Goal: Task Accomplishment & Management: Use online tool/utility

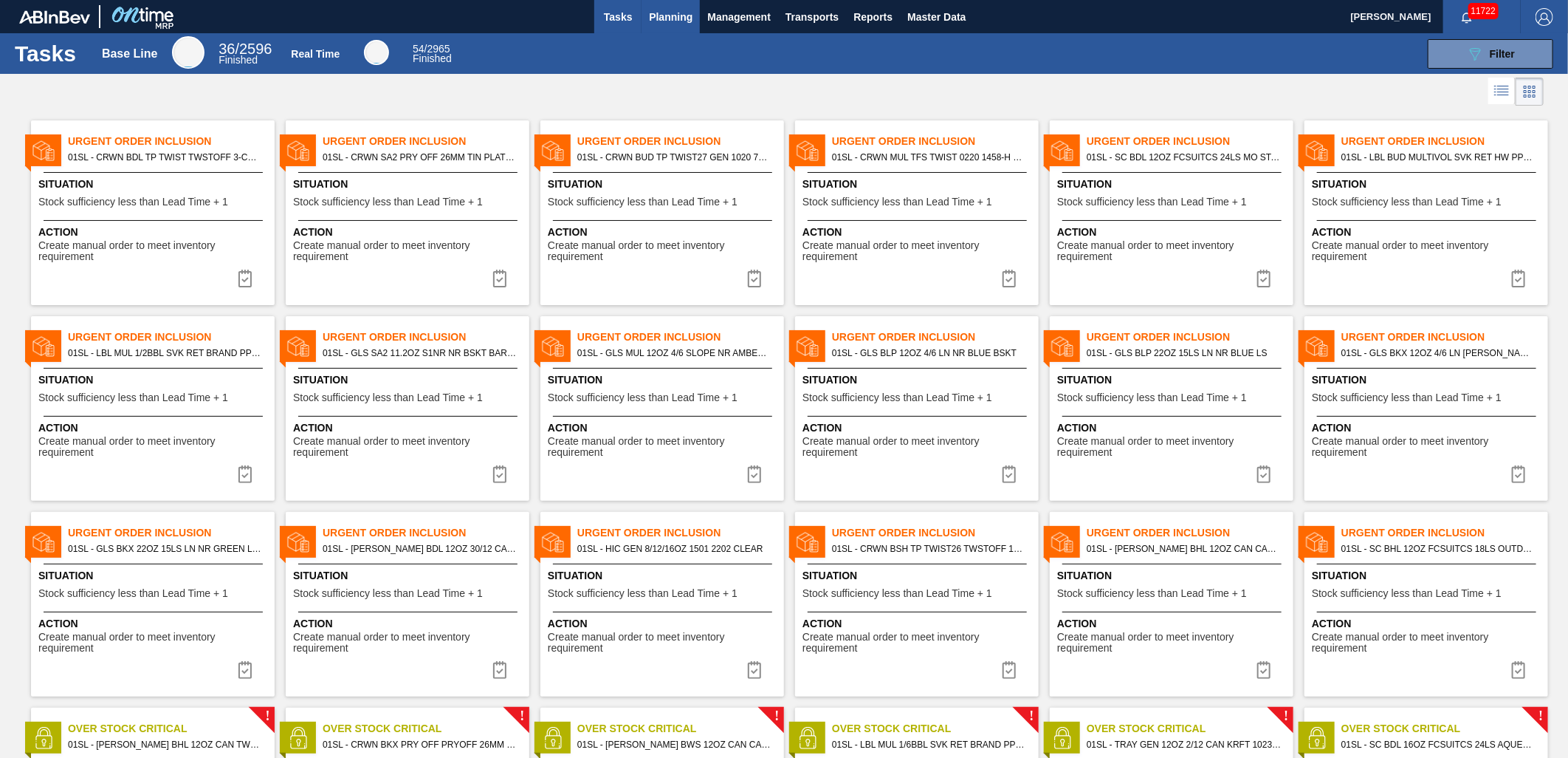
click at [673, 11] on span "Planning" at bounding box center [671, 17] width 44 height 18
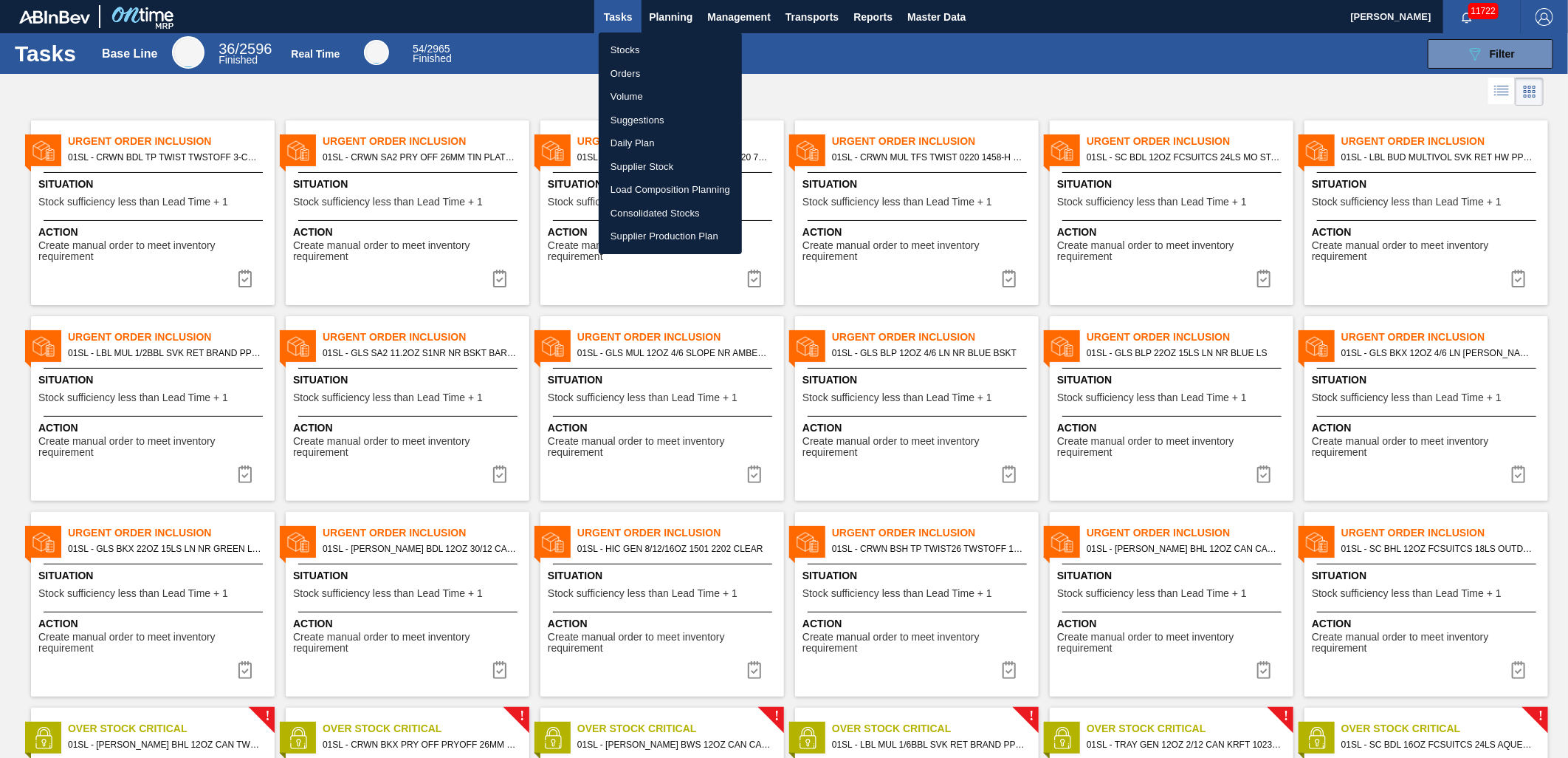
click at [668, 8] on div at bounding box center [784, 379] width 1568 height 758
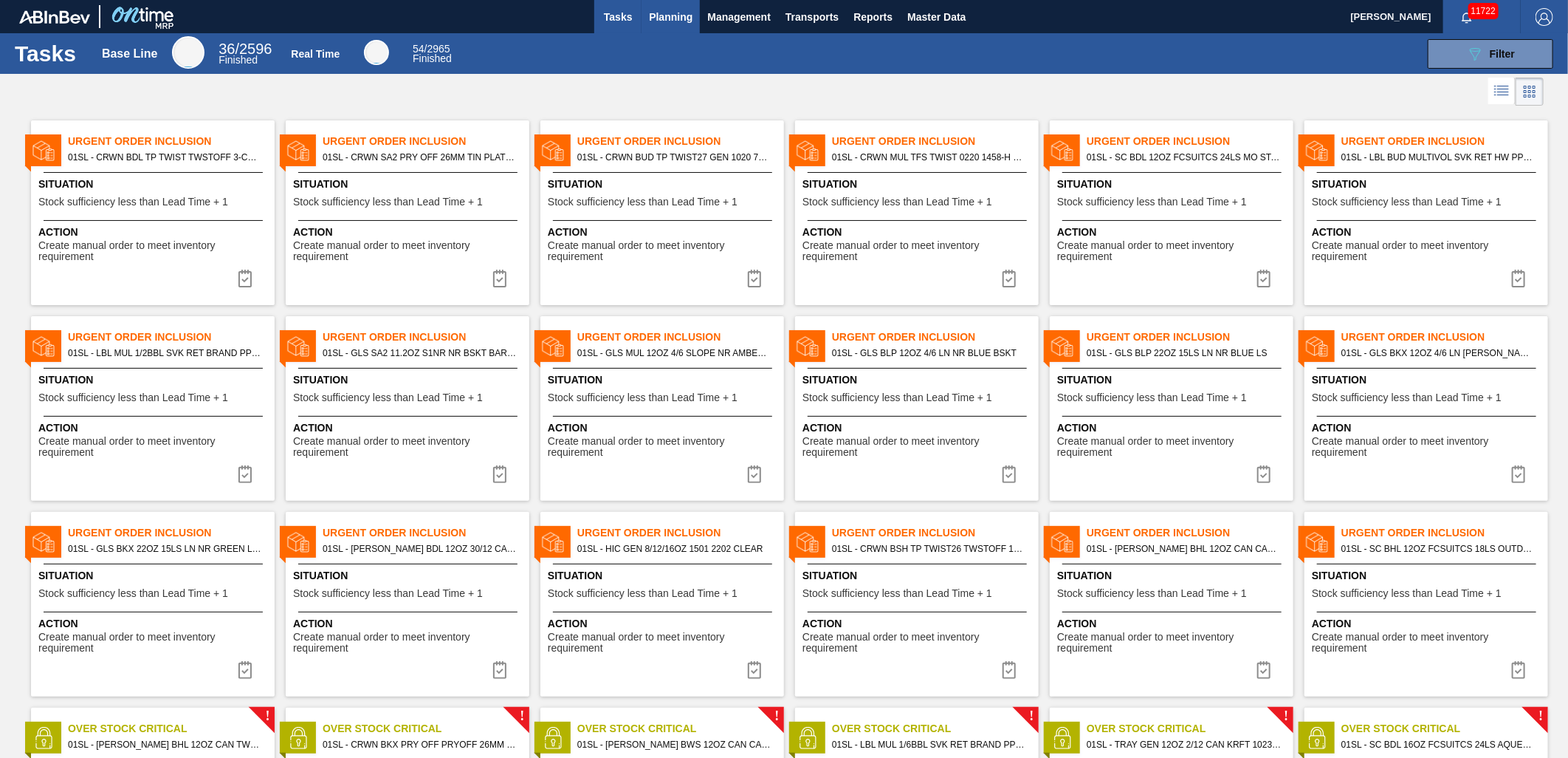
click at [672, 20] on span "Planning" at bounding box center [671, 17] width 44 height 18
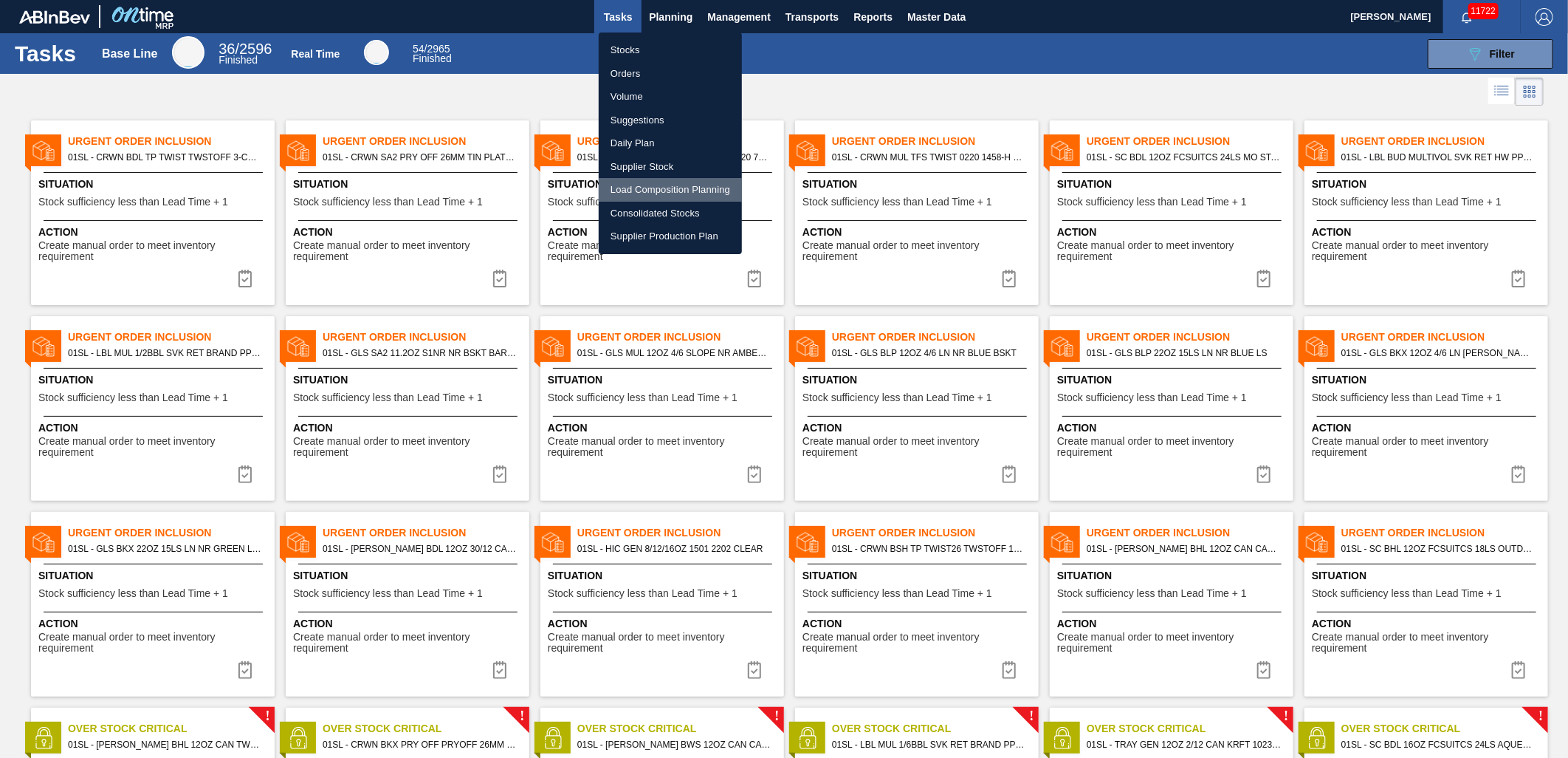
click at [670, 195] on li "Load Composition Planning" at bounding box center [670, 189] width 143 height 24
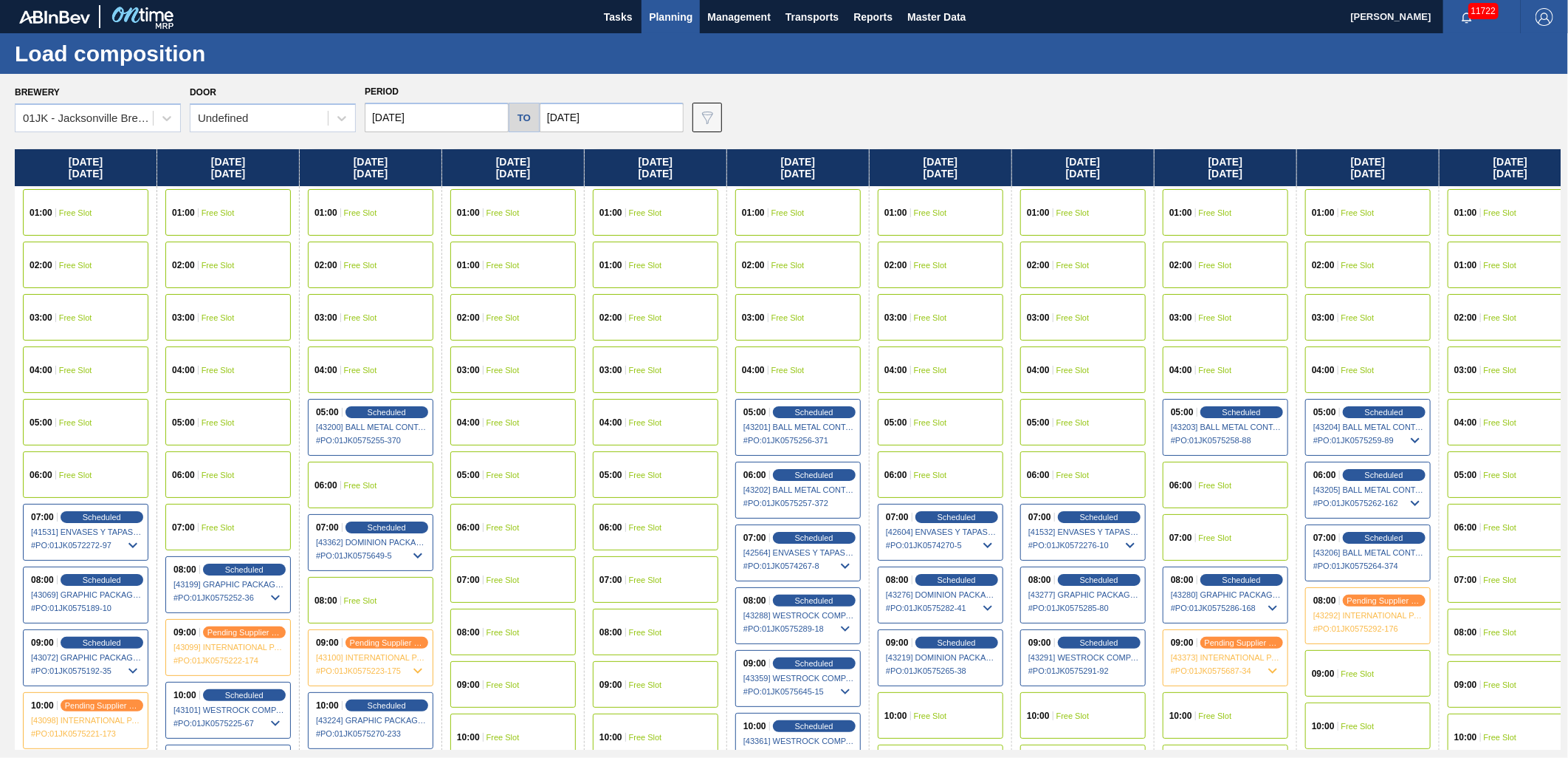
click at [1002, 81] on div "Brewery 01JK - [GEOGRAPHIC_DATA] Brewery Door Undefined Period [DATE] to [DATE]…" at bounding box center [788, 106] width 1546 height 51
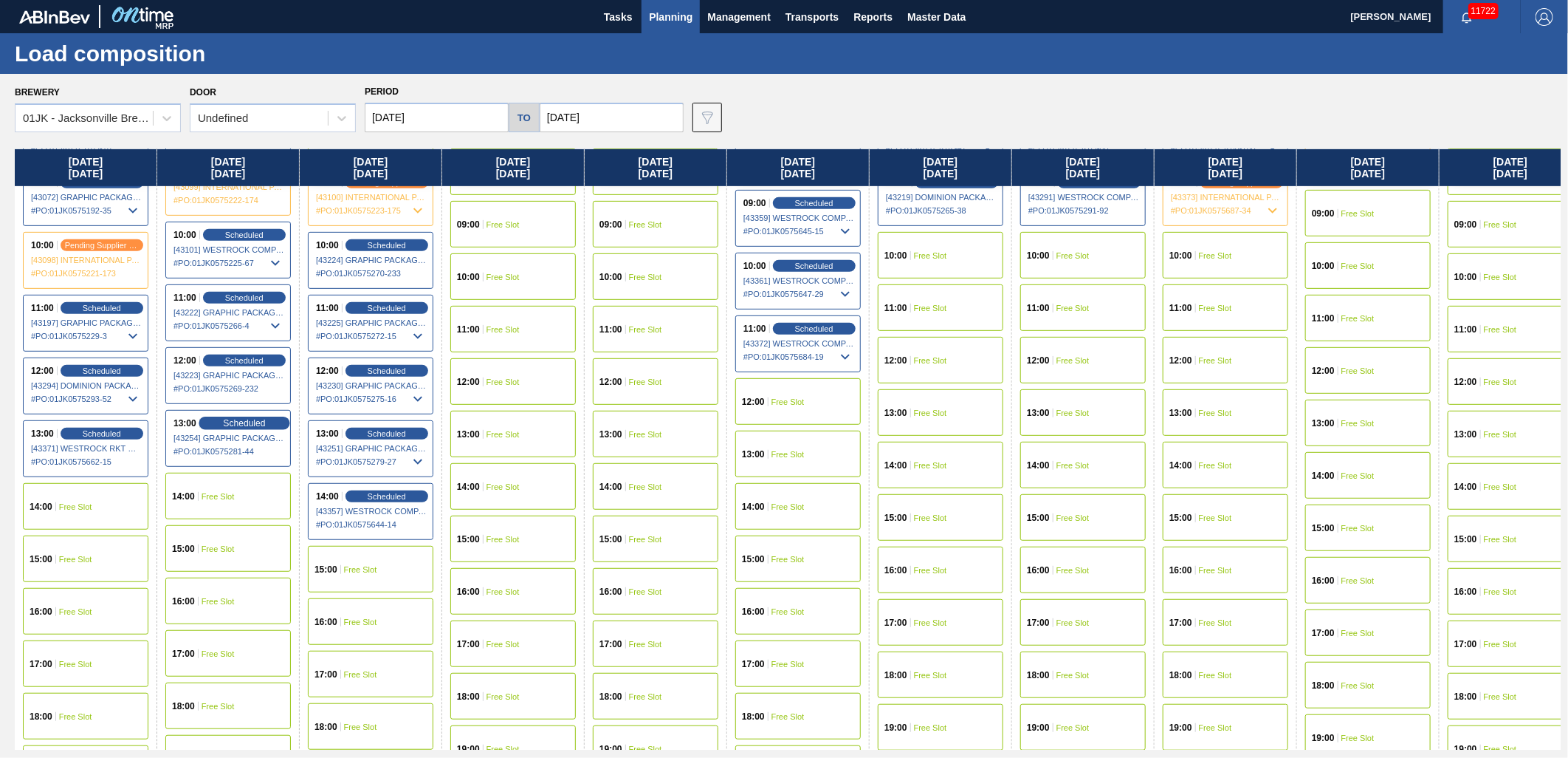
click at [212, 425] on div "Scheduled" at bounding box center [244, 423] width 91 height 13
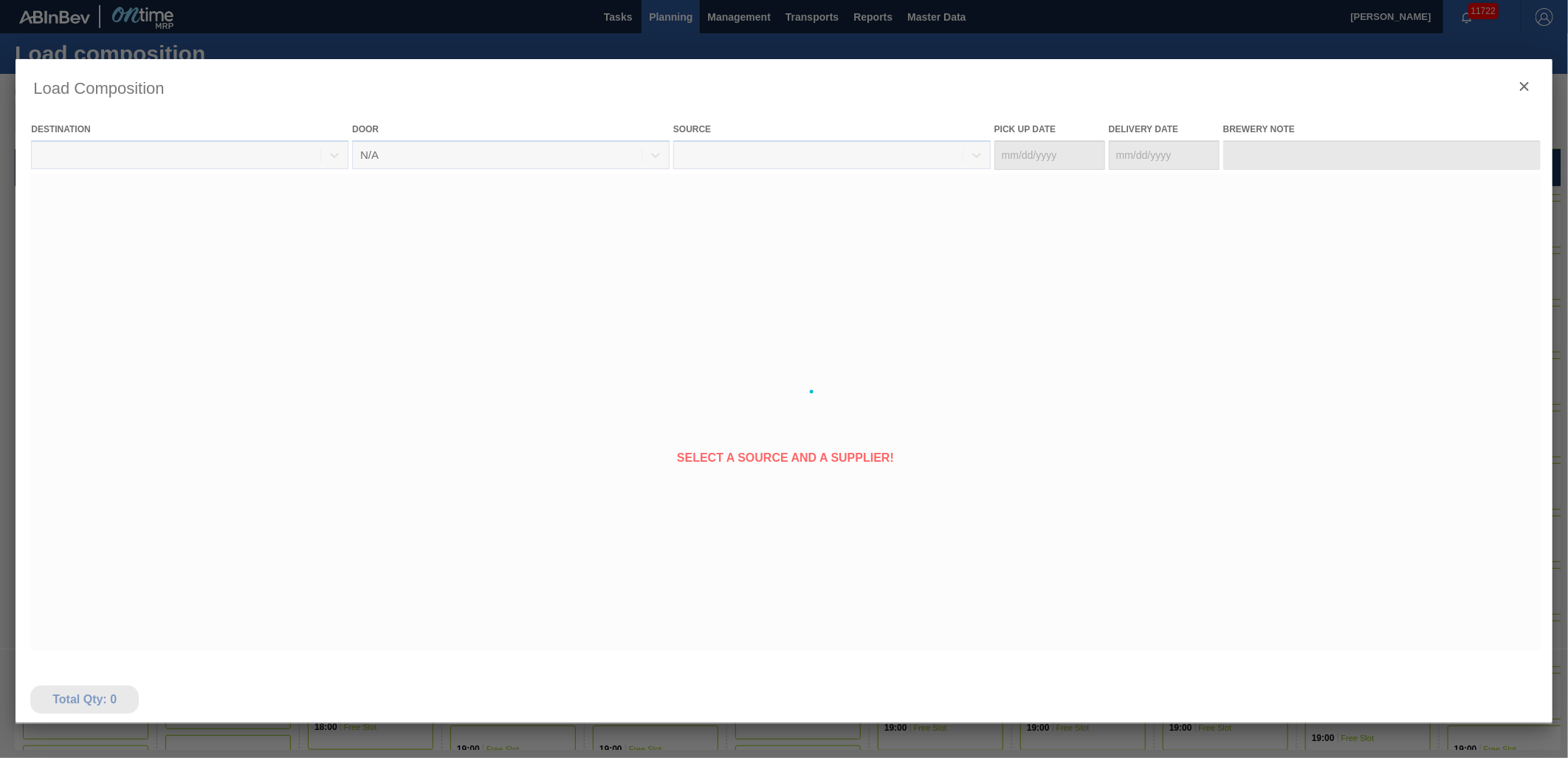
type Date "[DATE]"
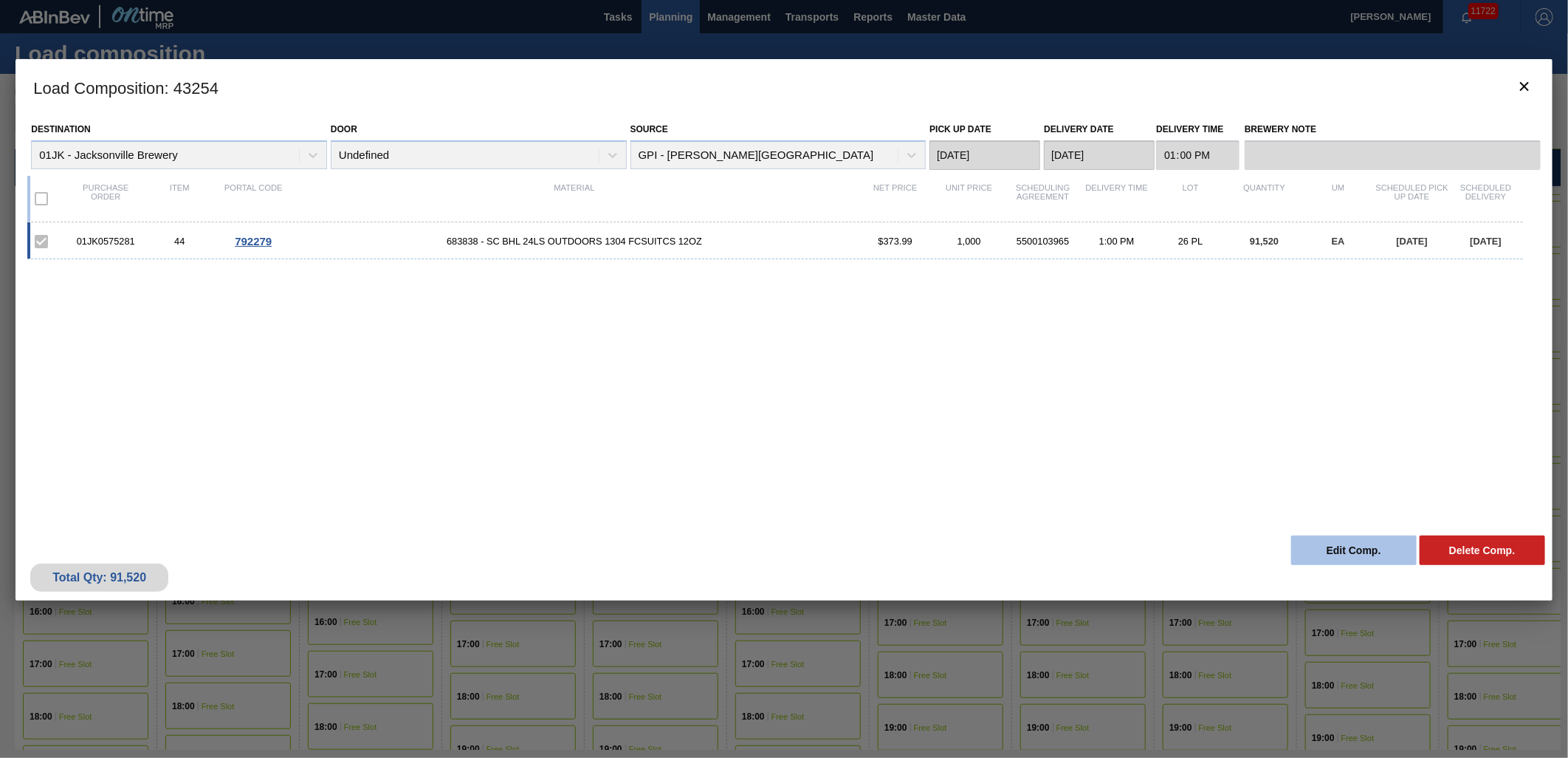
click at [1357, 557] on button "Edit Comp." at bounding box center [1354, 550] width 125 height 29
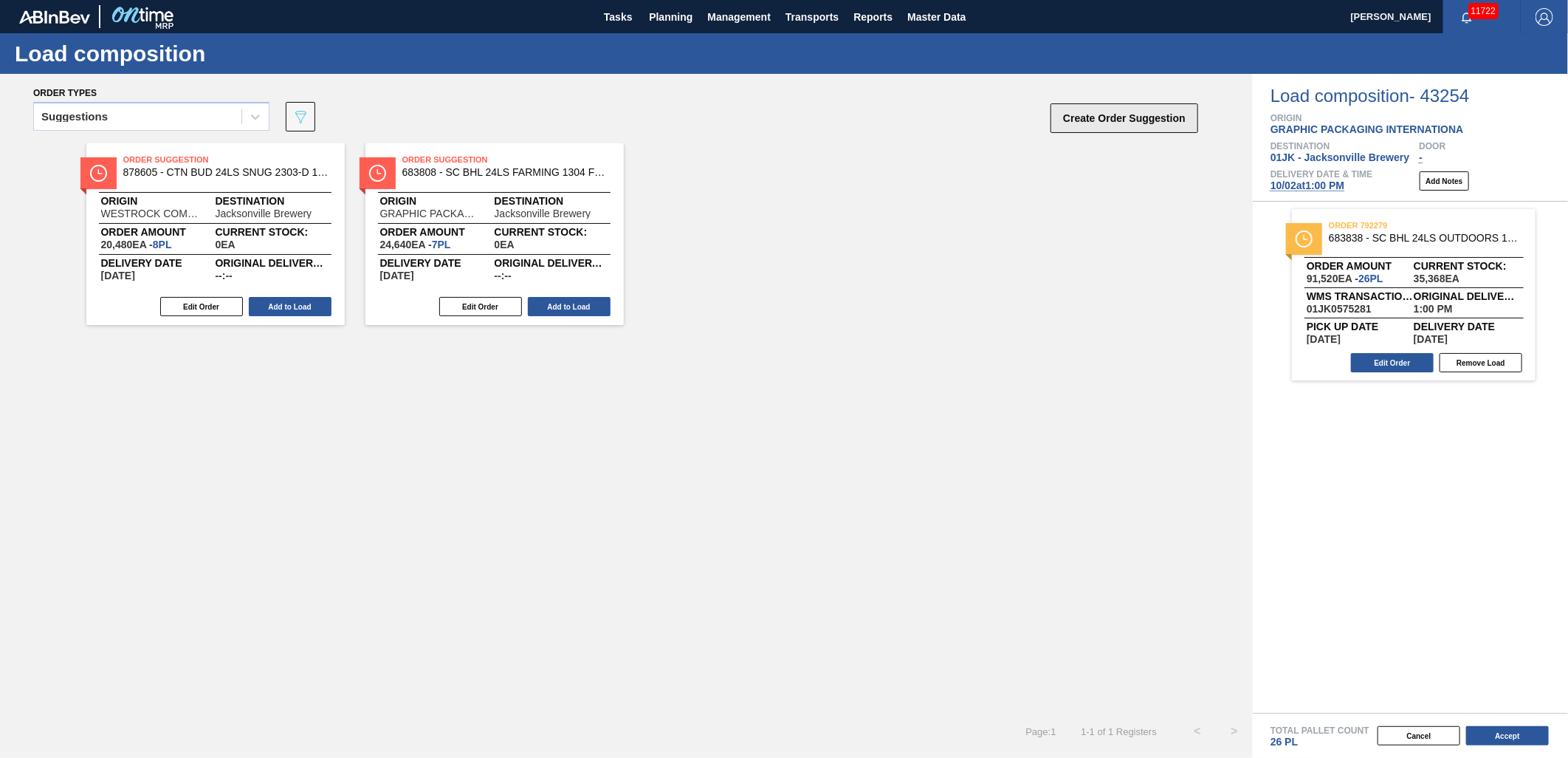
click at [1068, 126] on button "Create Order Suggestion" at bounding box center [1125, 117] width 147 height 29
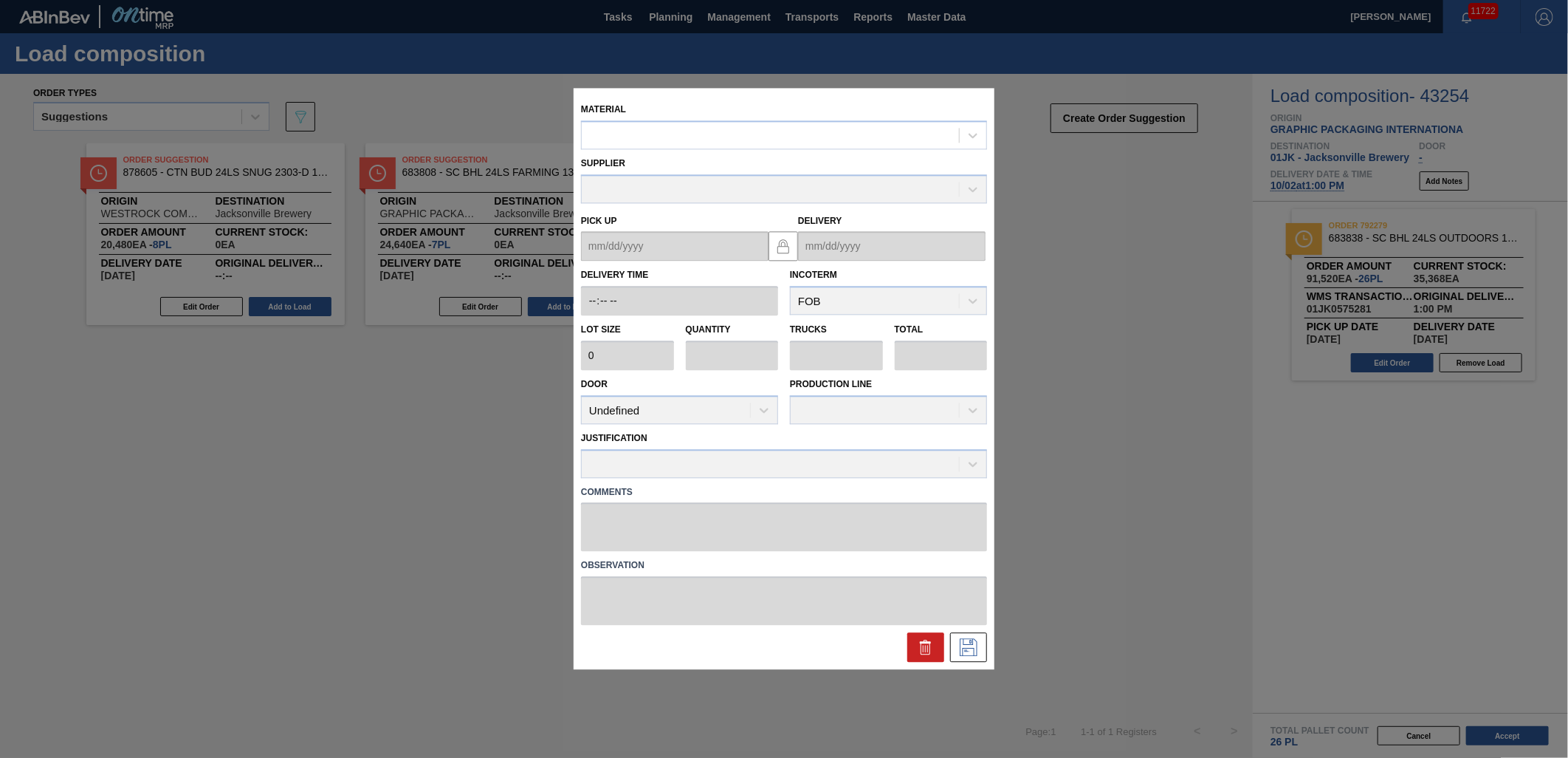
drag, startPoint x: 1033, startPoint y: 570, endPoint x: 873, endPoint y: 271, distance: 339.1
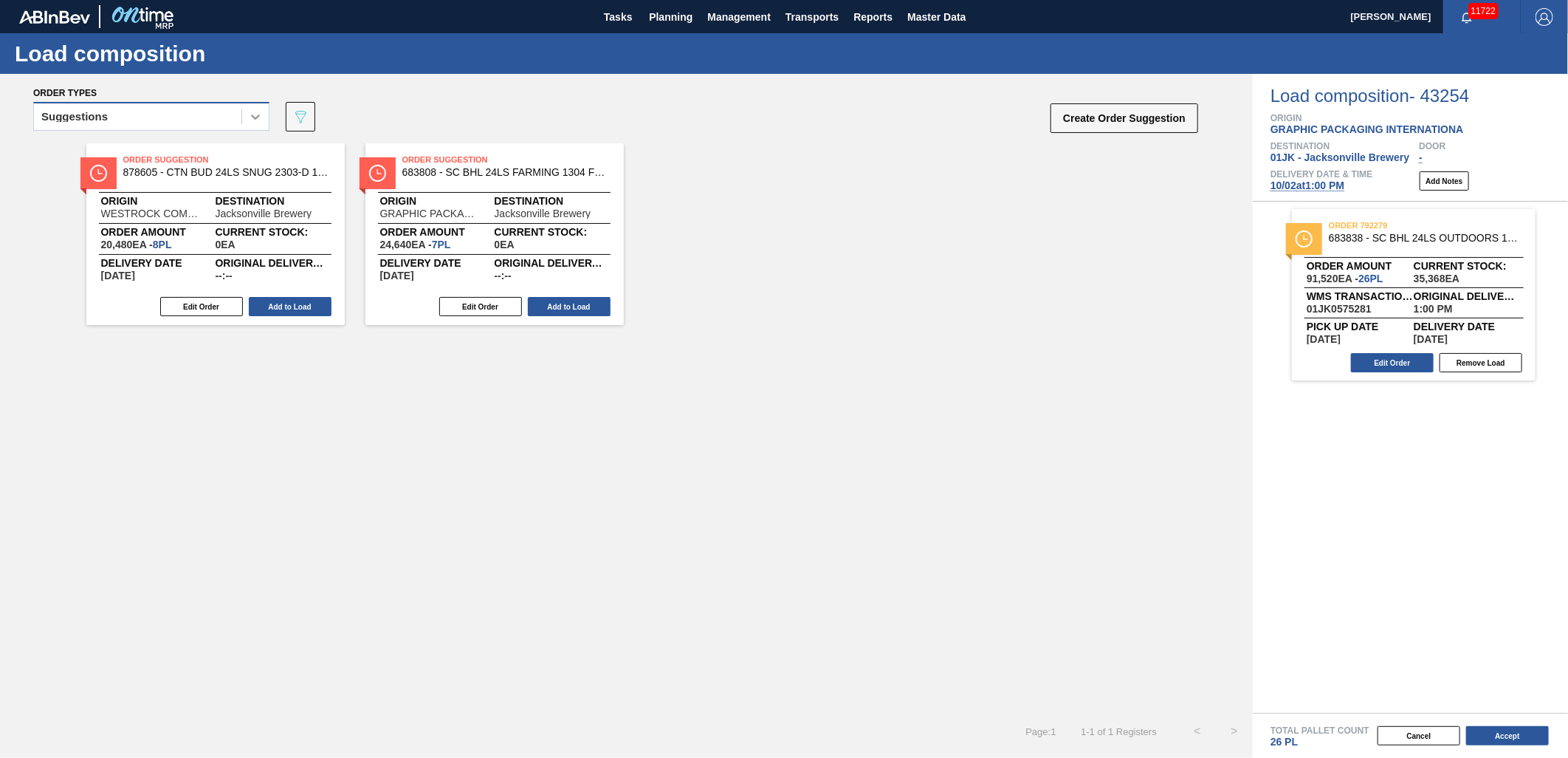
click at [256, 115] on icon at bounding box center [255, 116] width 15 height 15
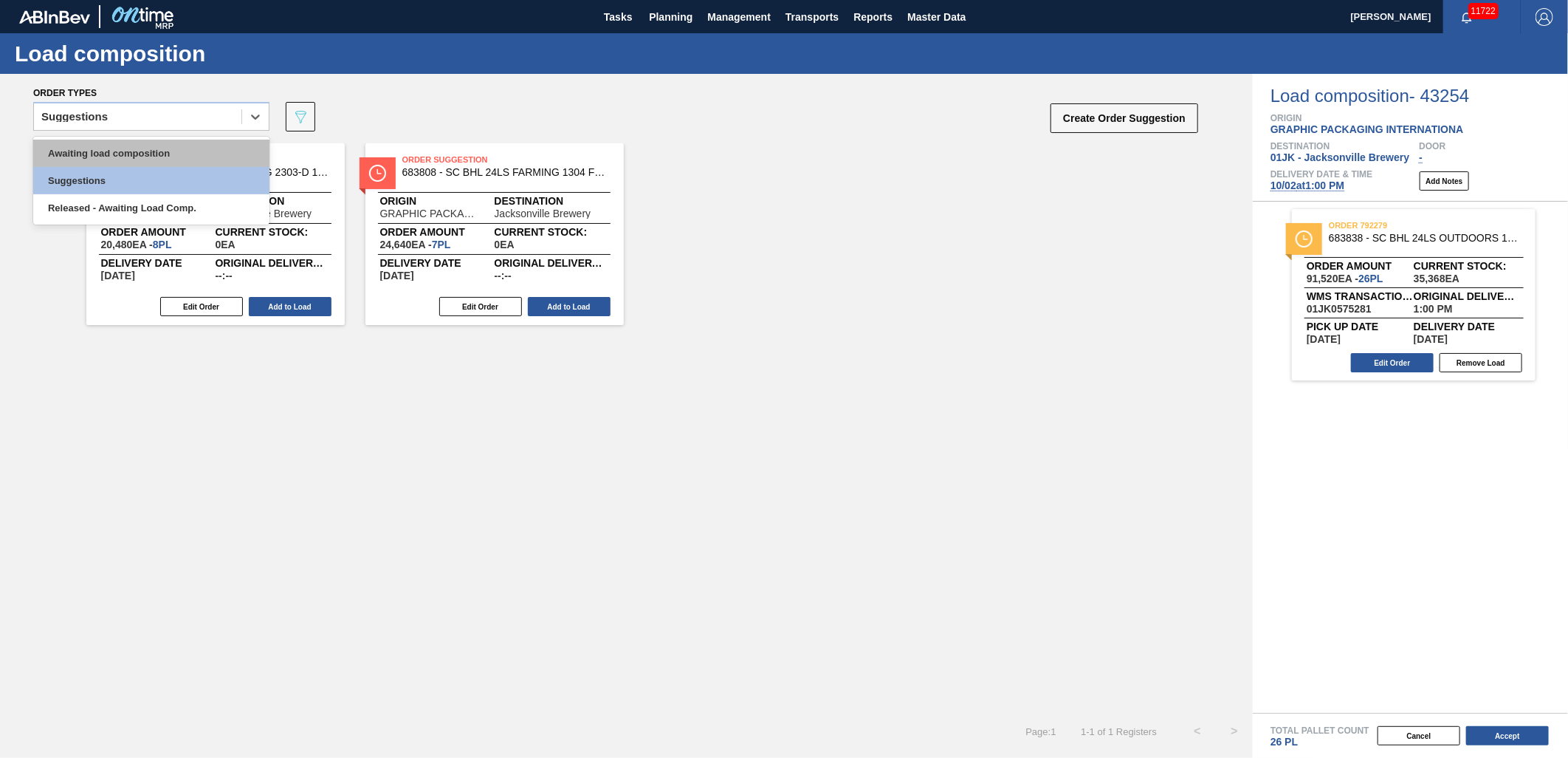
click at [225, 153] on div "Awaiting load composition" at bounding box center [151, 153] width 236 height 28
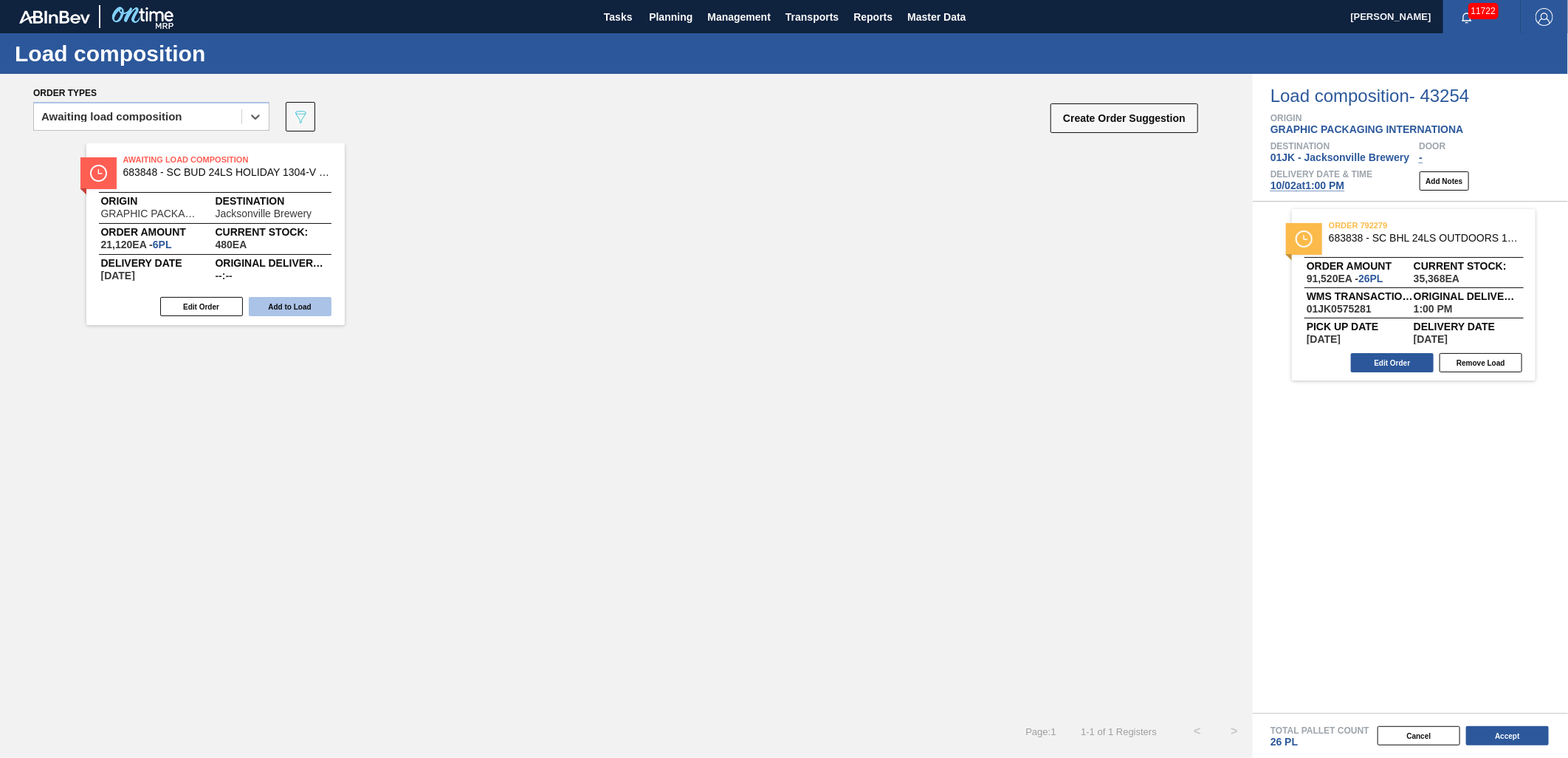
click at [282, 304] on button "Add to Load" at bounding box center [290, 307] width 83 height 20
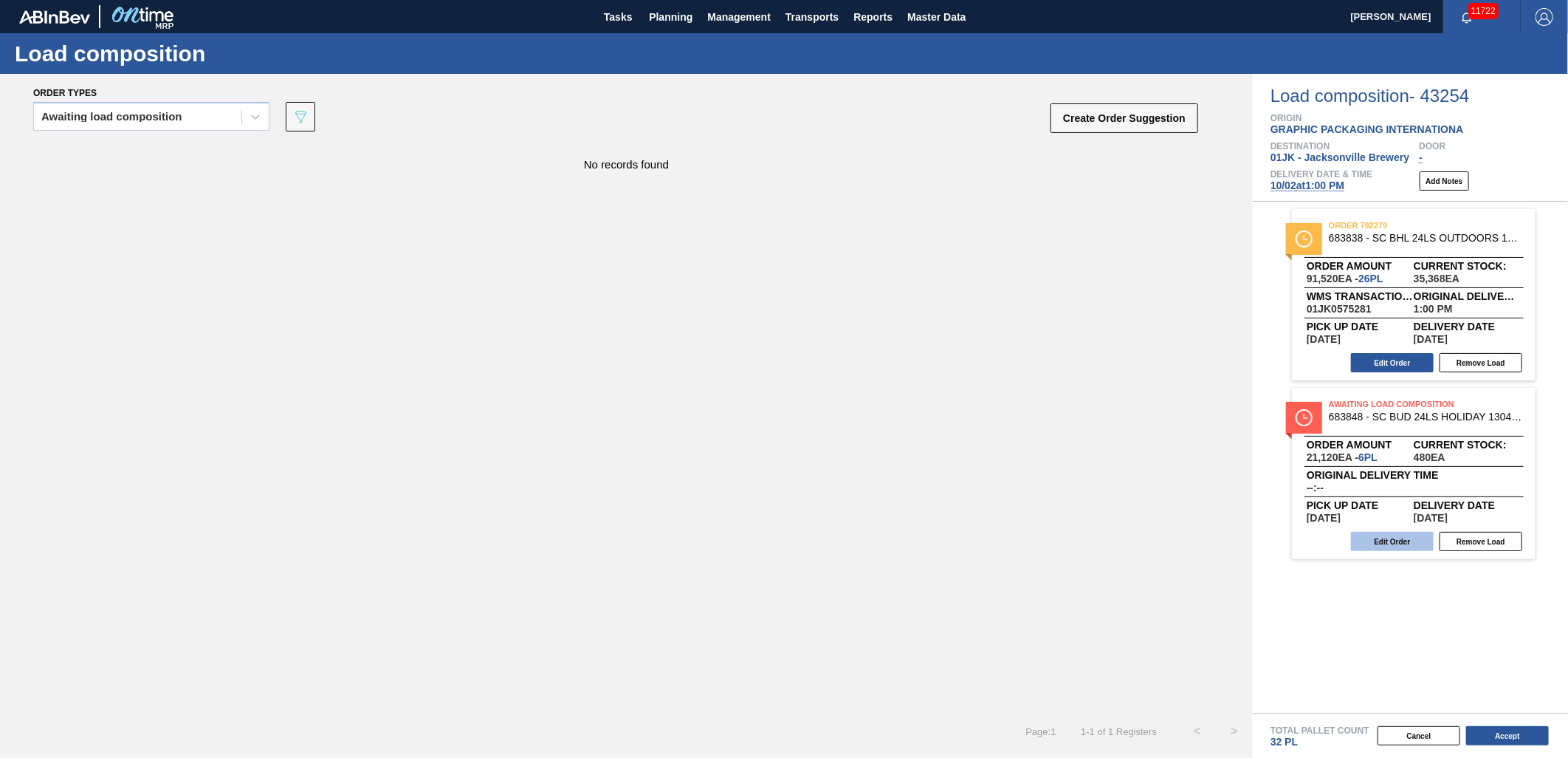
click at [1410, 538] on button "Edit Order" at bounding box center [1392, 541] width 83 height 20
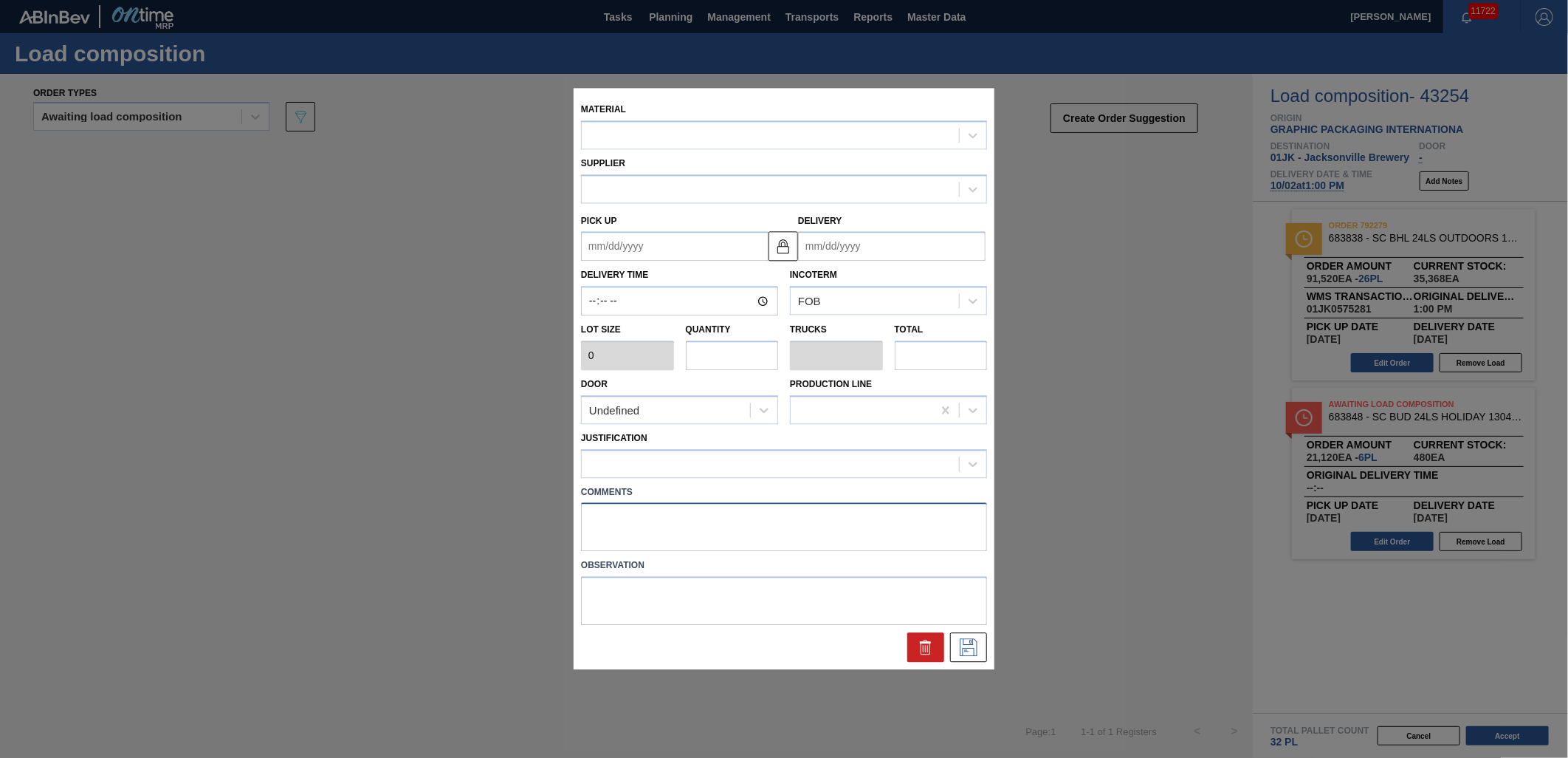
click at [766, 515] on textarea at bounding box center [784, 527] width 406 height 49
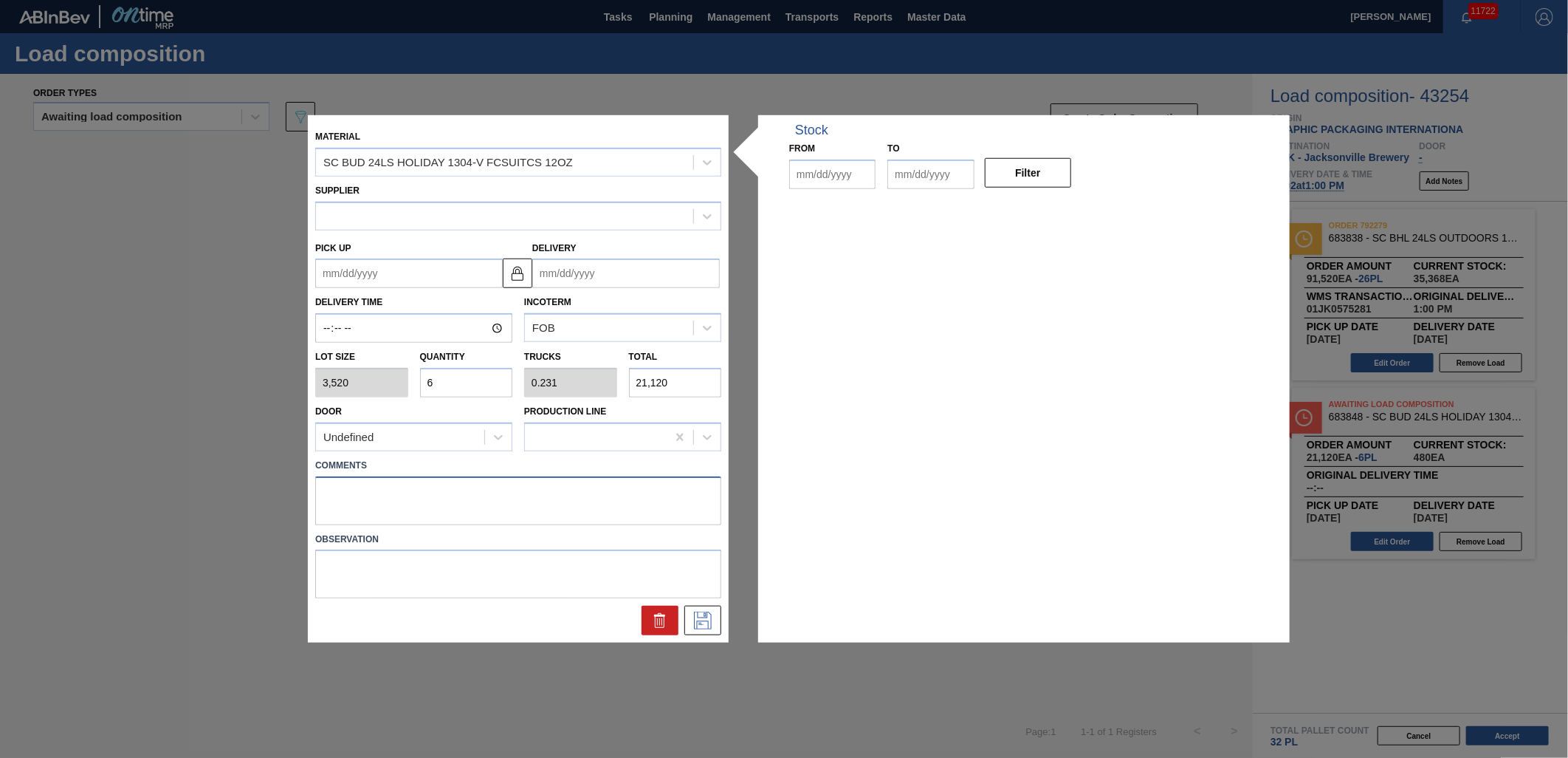
type input "3,520"
type input "6"
type input "0.231"
type input "21,120"
type up "[DATE]"
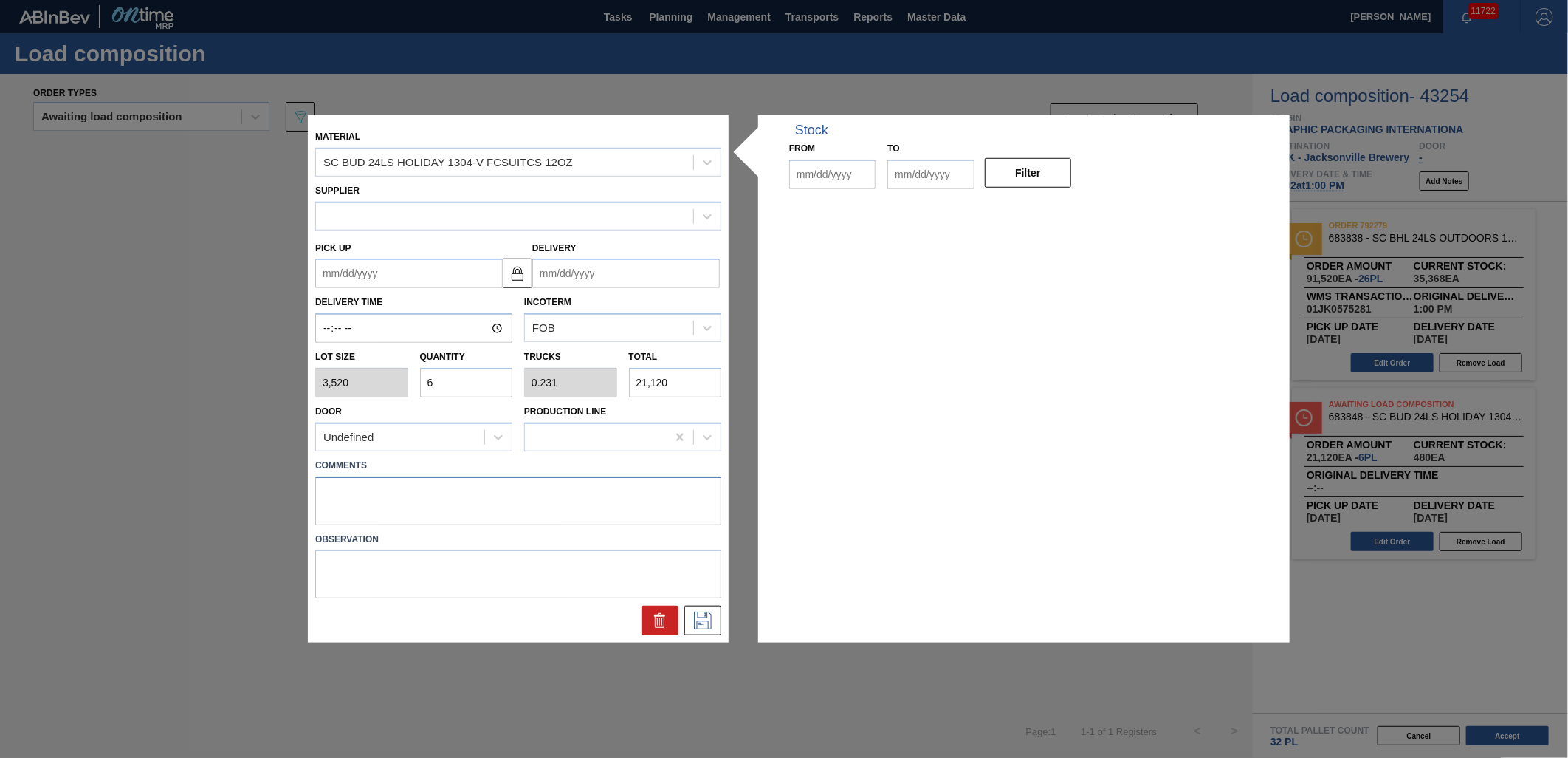
type input "[DATE]"
type textarea "TAIL, DROP"
click at [704, 616] on icon at bounding box center [703, 620] width 24 height 18
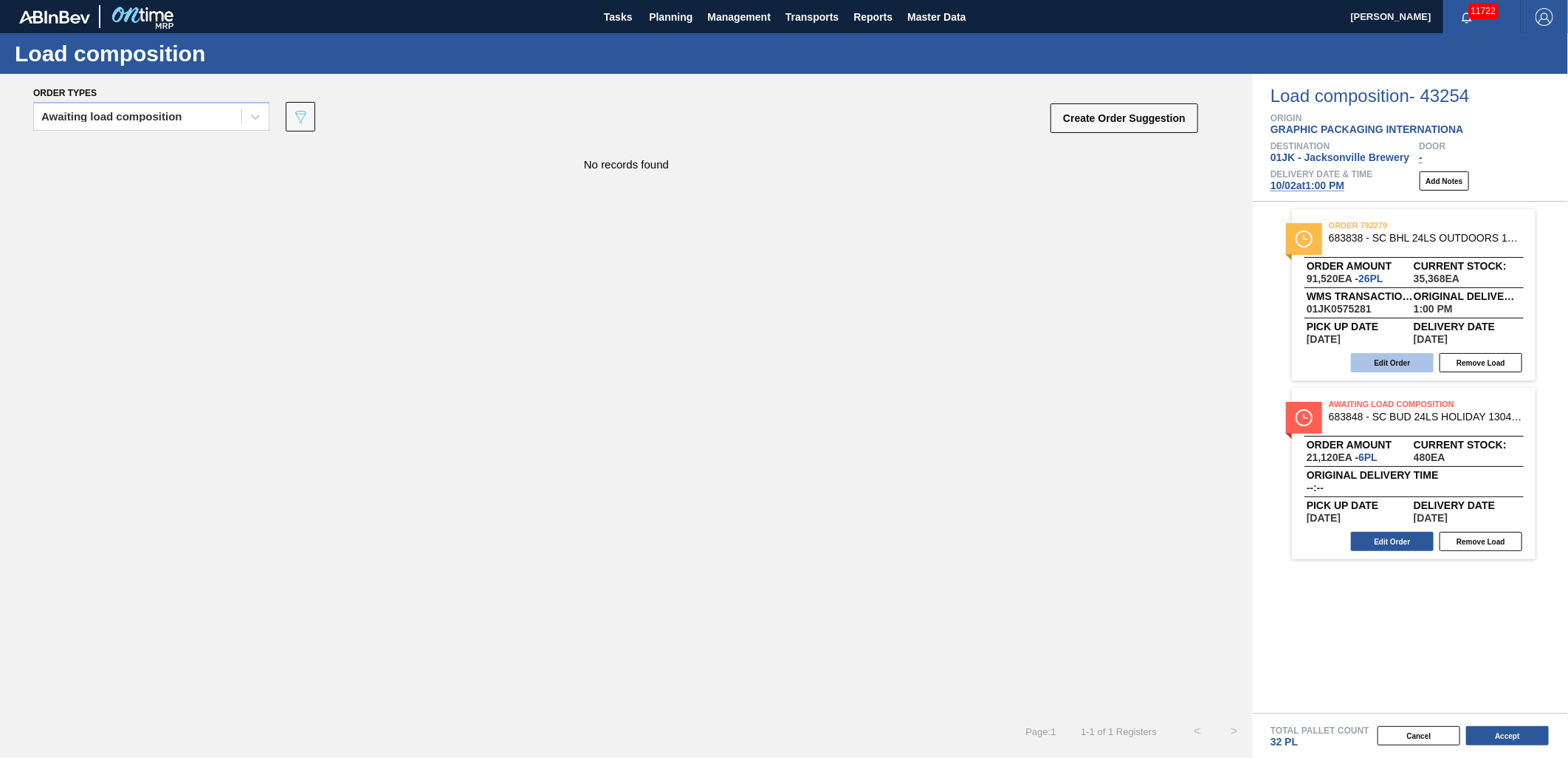
click at [1381, 366] on button "Edit Order" at bounding box center [1392, 363] width 83 height 20
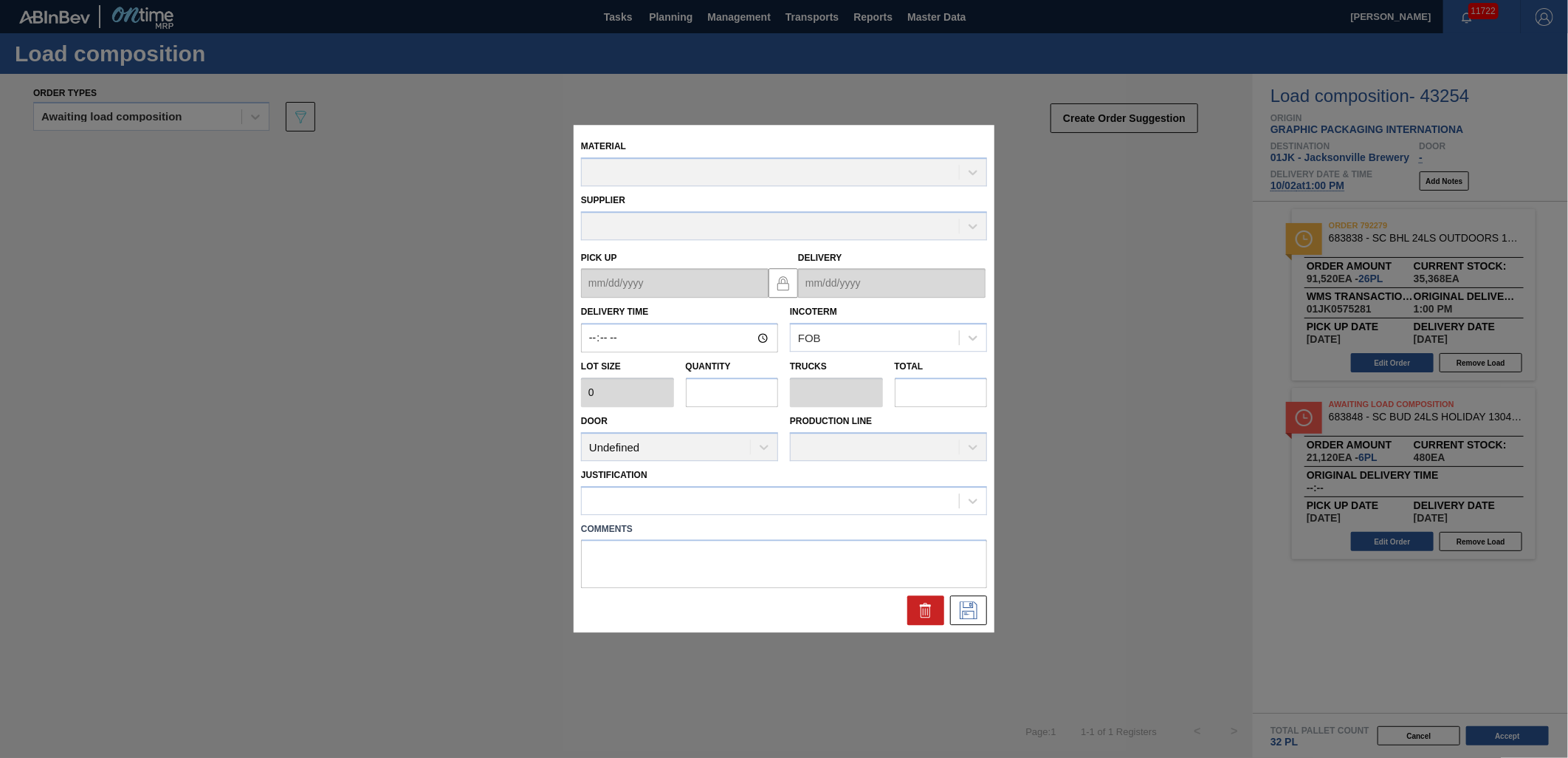
type input "13:00:00"
type input "3,520"
type input "26"
type input "1"
type input "91,520"
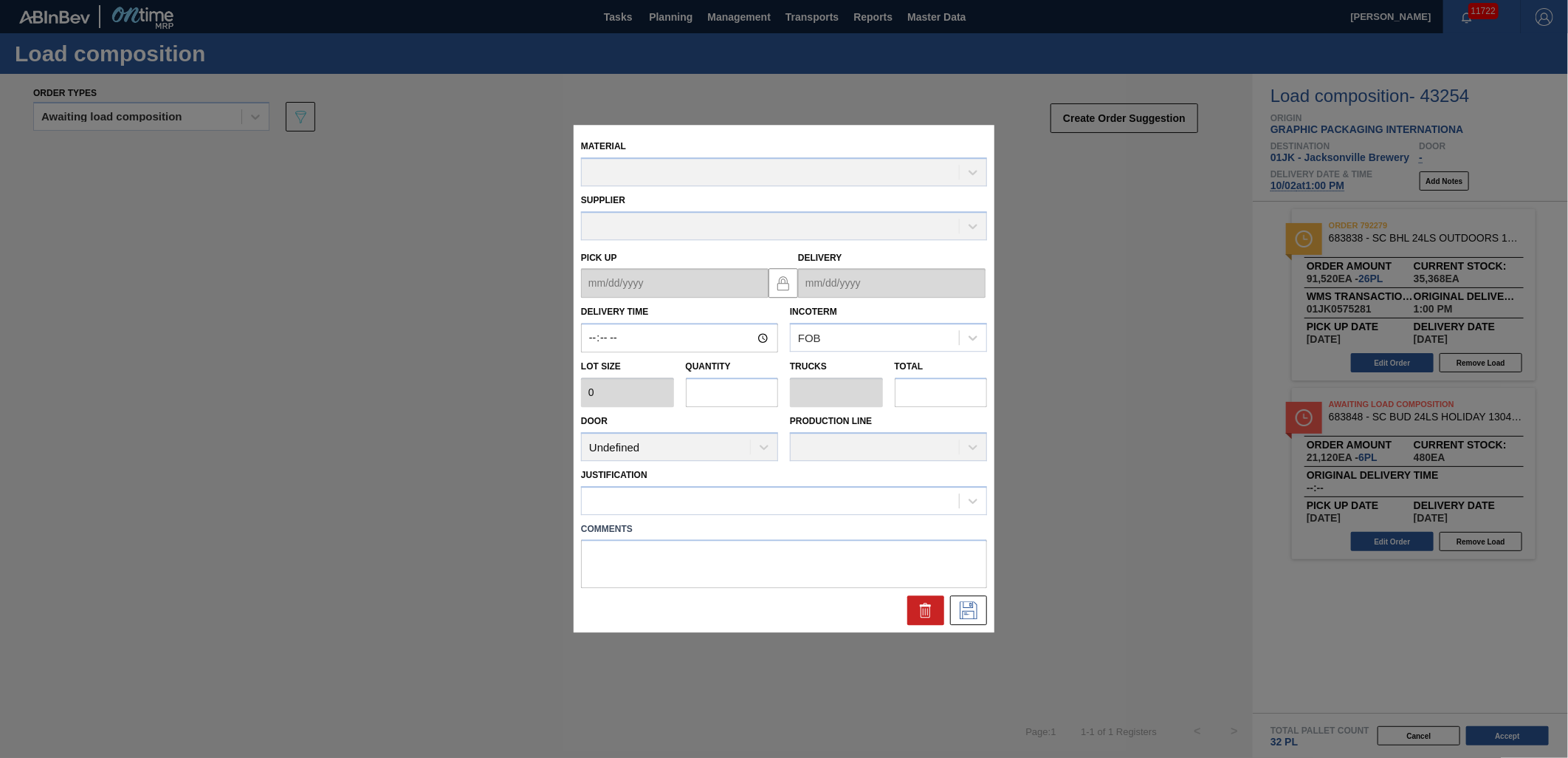
type textarea "DROP"
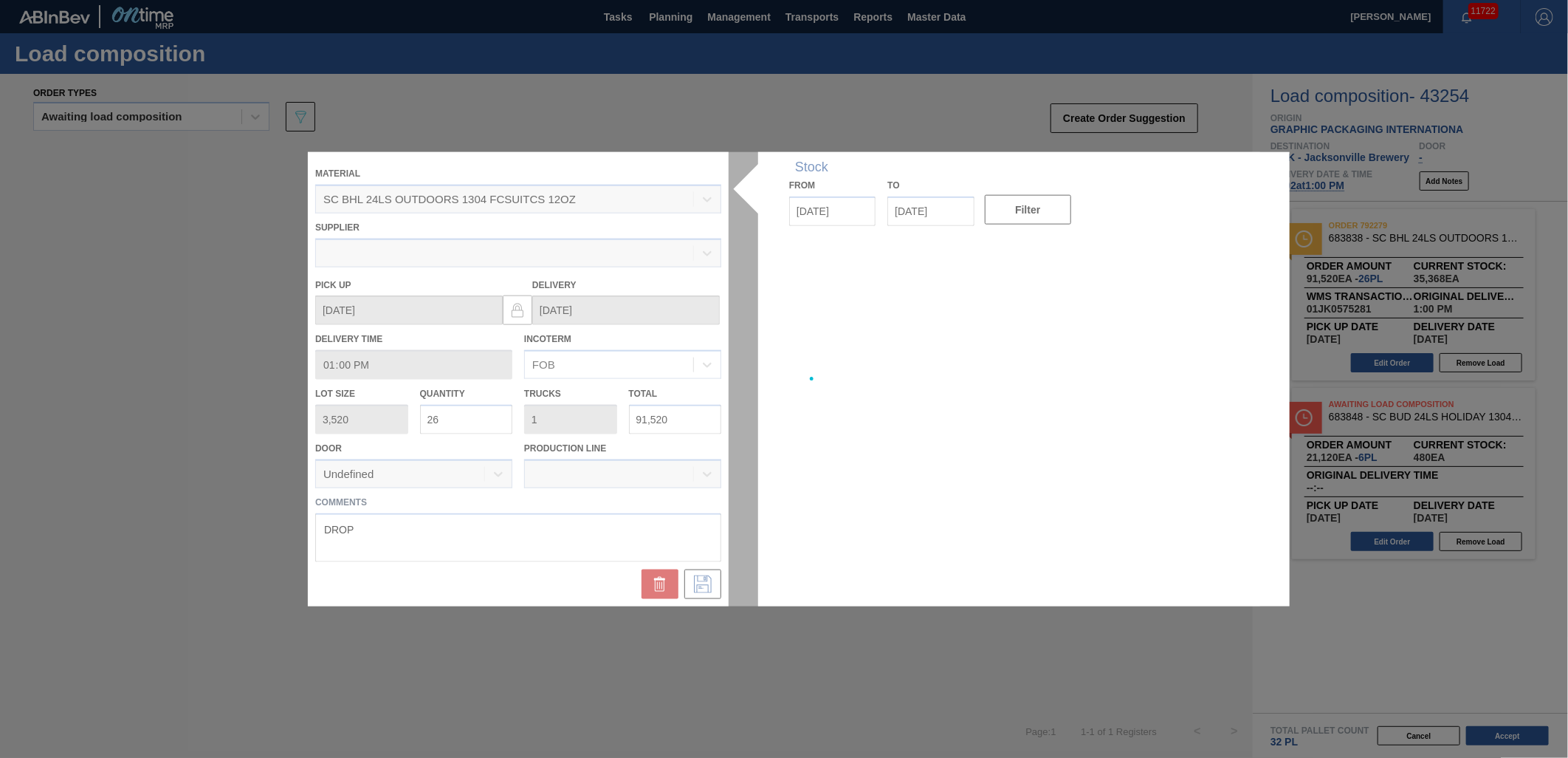
type up "[DATE]"
type input "[DATE]"
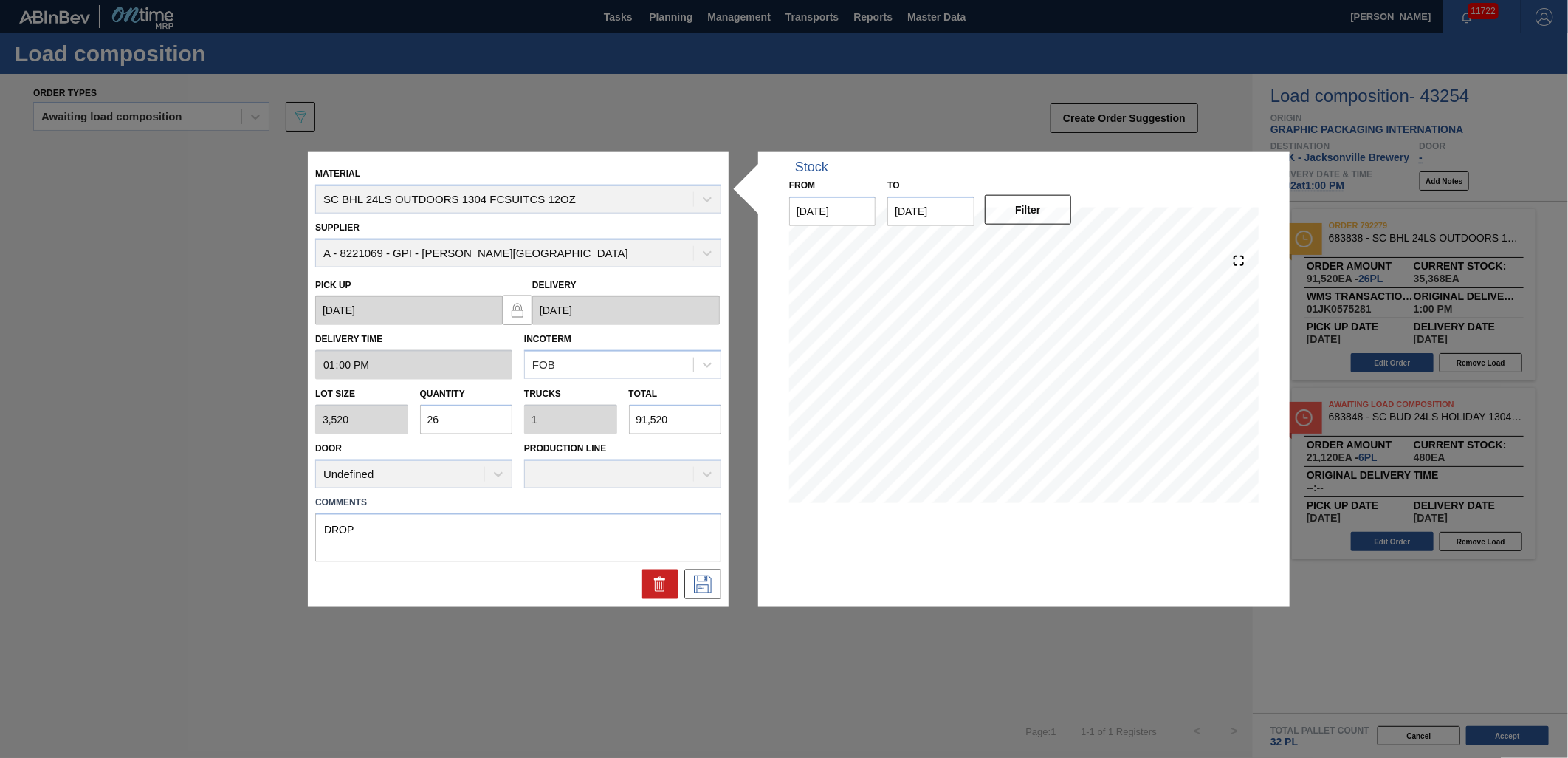
click at [488, 412] on input "26" at bounding box center [466, 419] width 93 height 29
type input "2"
type input "0.077"
type input "7,040"
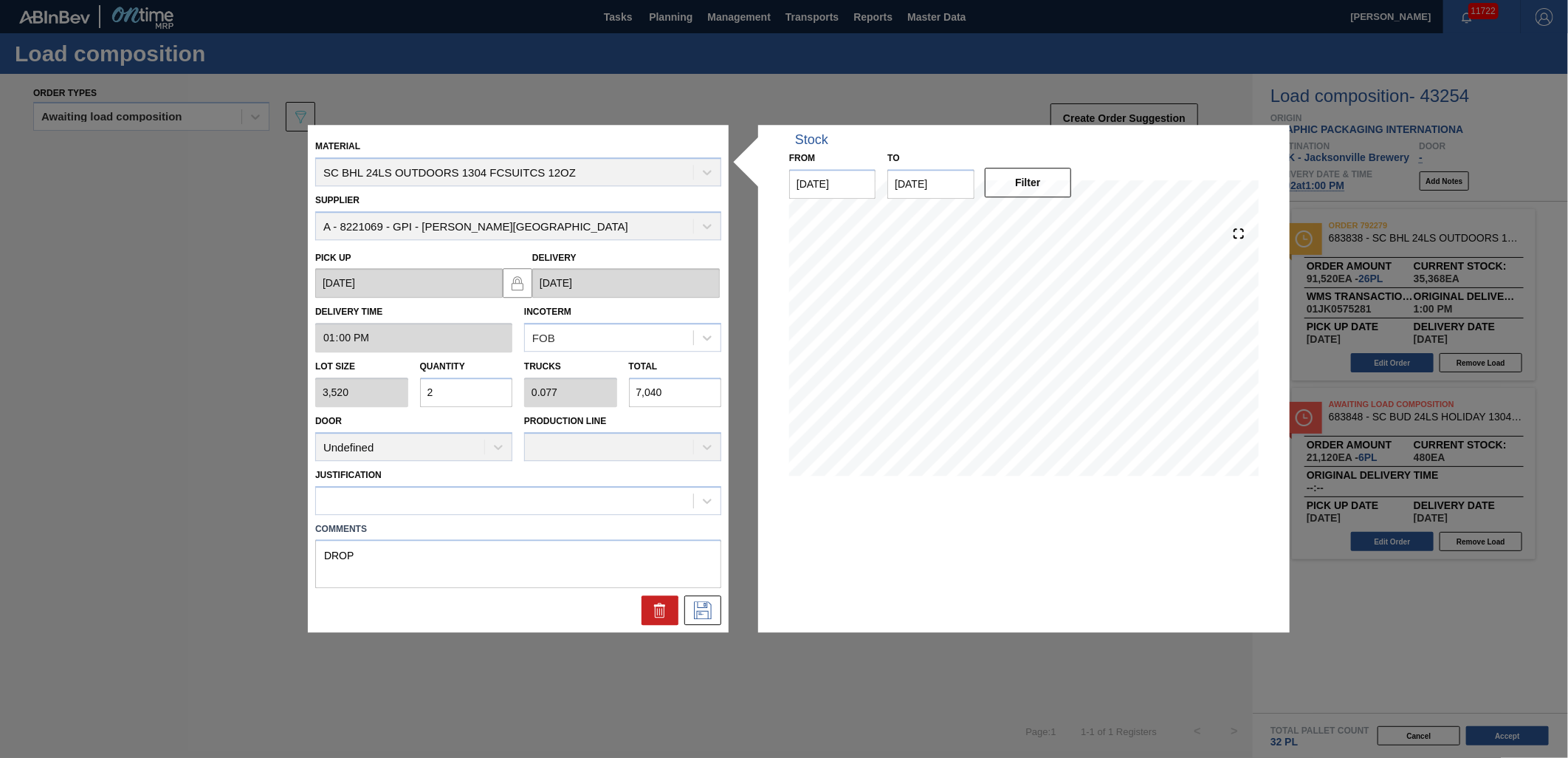
type input "20"
type input "0.769"
type input "70,400"
type input "20"
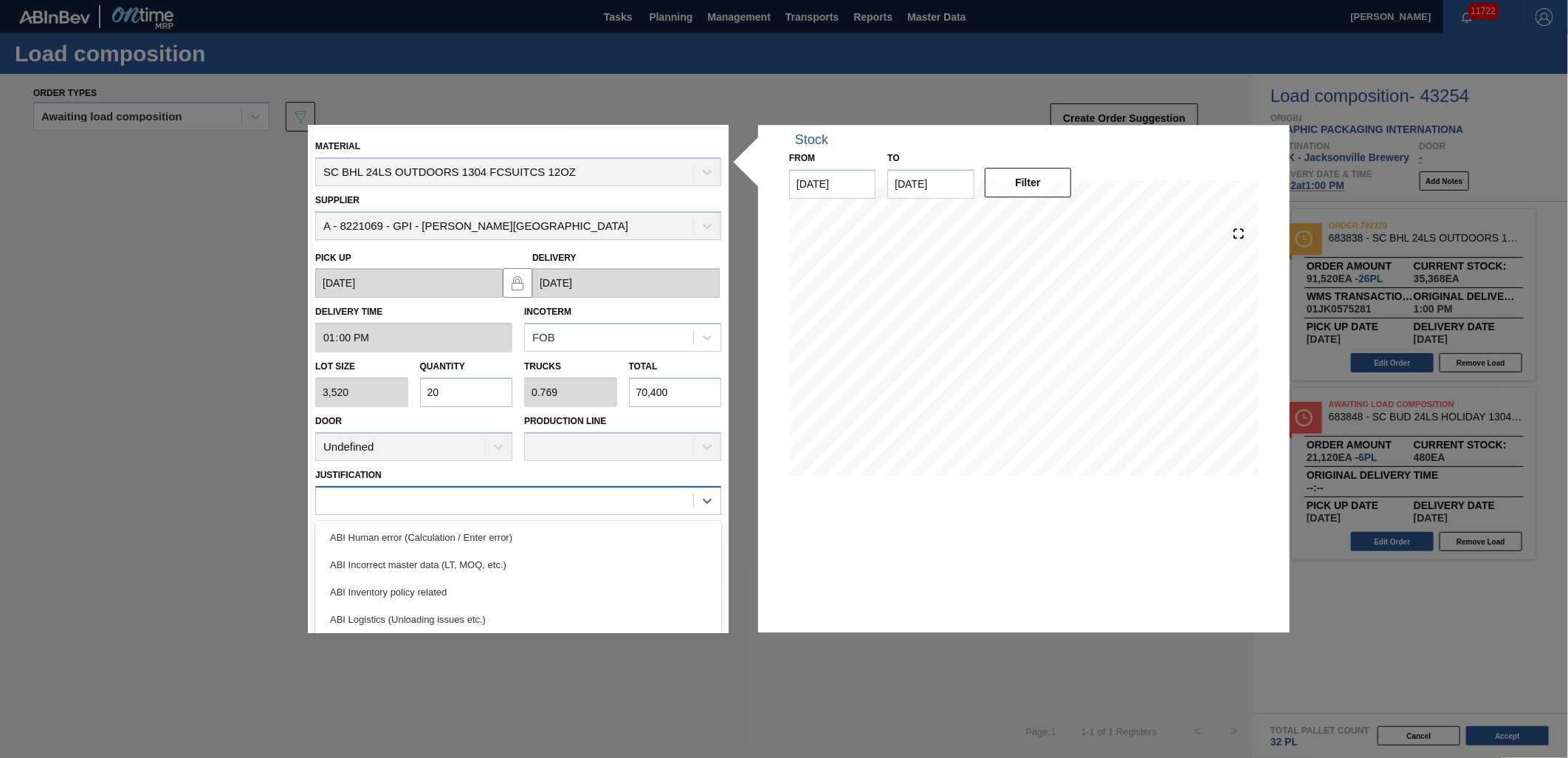
click at [591, 505] on div at bounding box center [505, 500] width 378 height 21
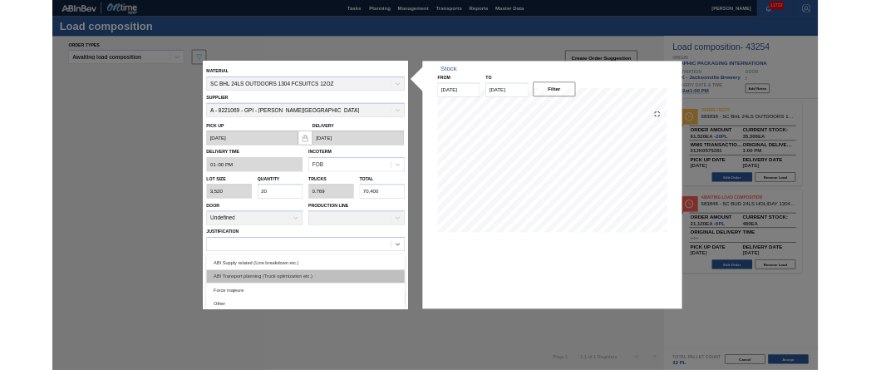
scroll to position [219, 0]
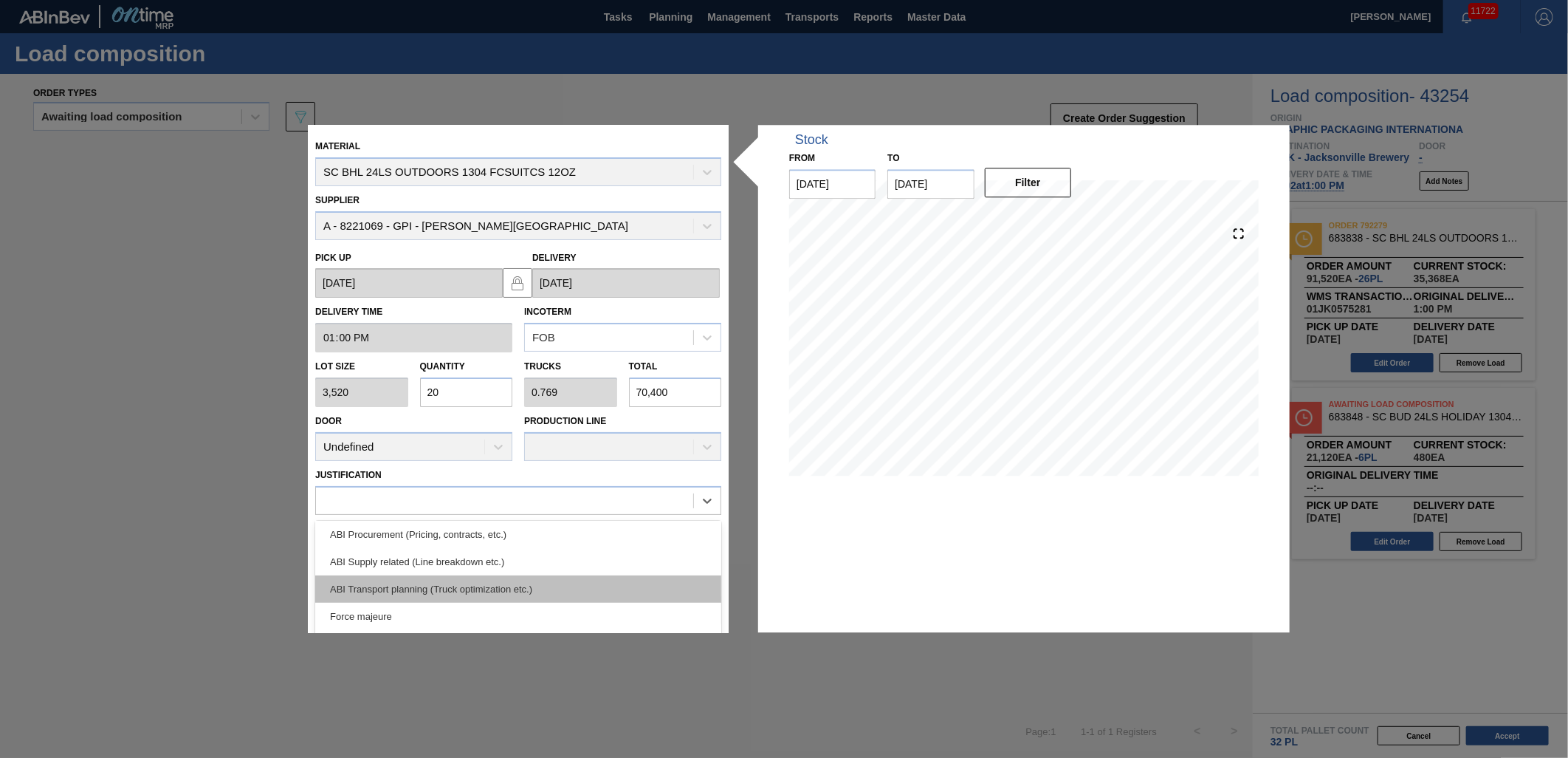
click at [489, 581] on div "ABI Transport planning (Truck optimization etc.)" at bounding box center [518, 588] width 406 height 28
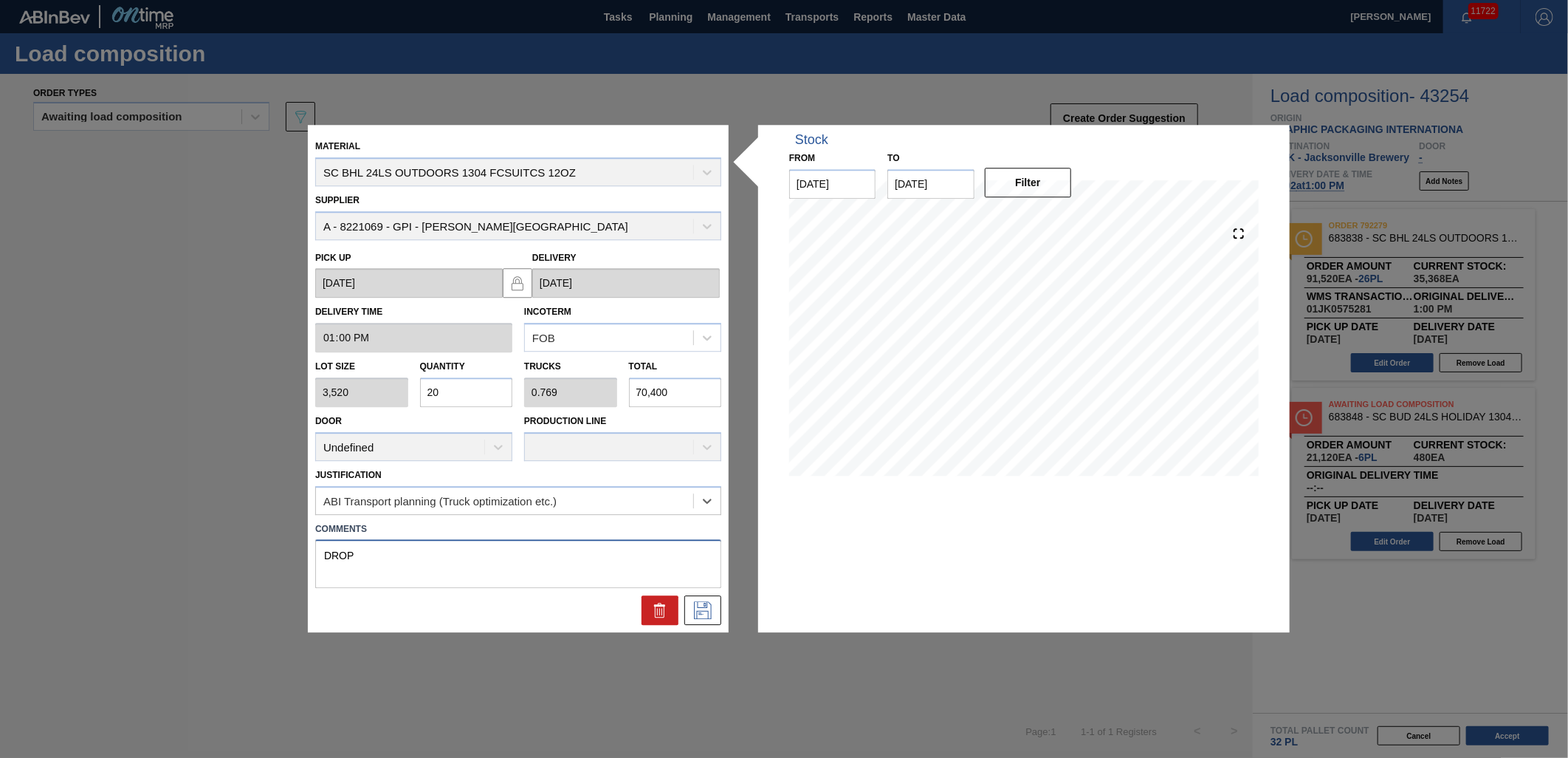
click at [415, 541] on textarea "DROP" at bounding box center [518, 564] width 406 height 49
click at [329, 548] on textarea "DROP" at bounding box center [518, 564] width 406 height 49
type textarea "NOSE, DROP"
click at [706, 609] on icon at bounding box center [703, 610] width 24 height 18
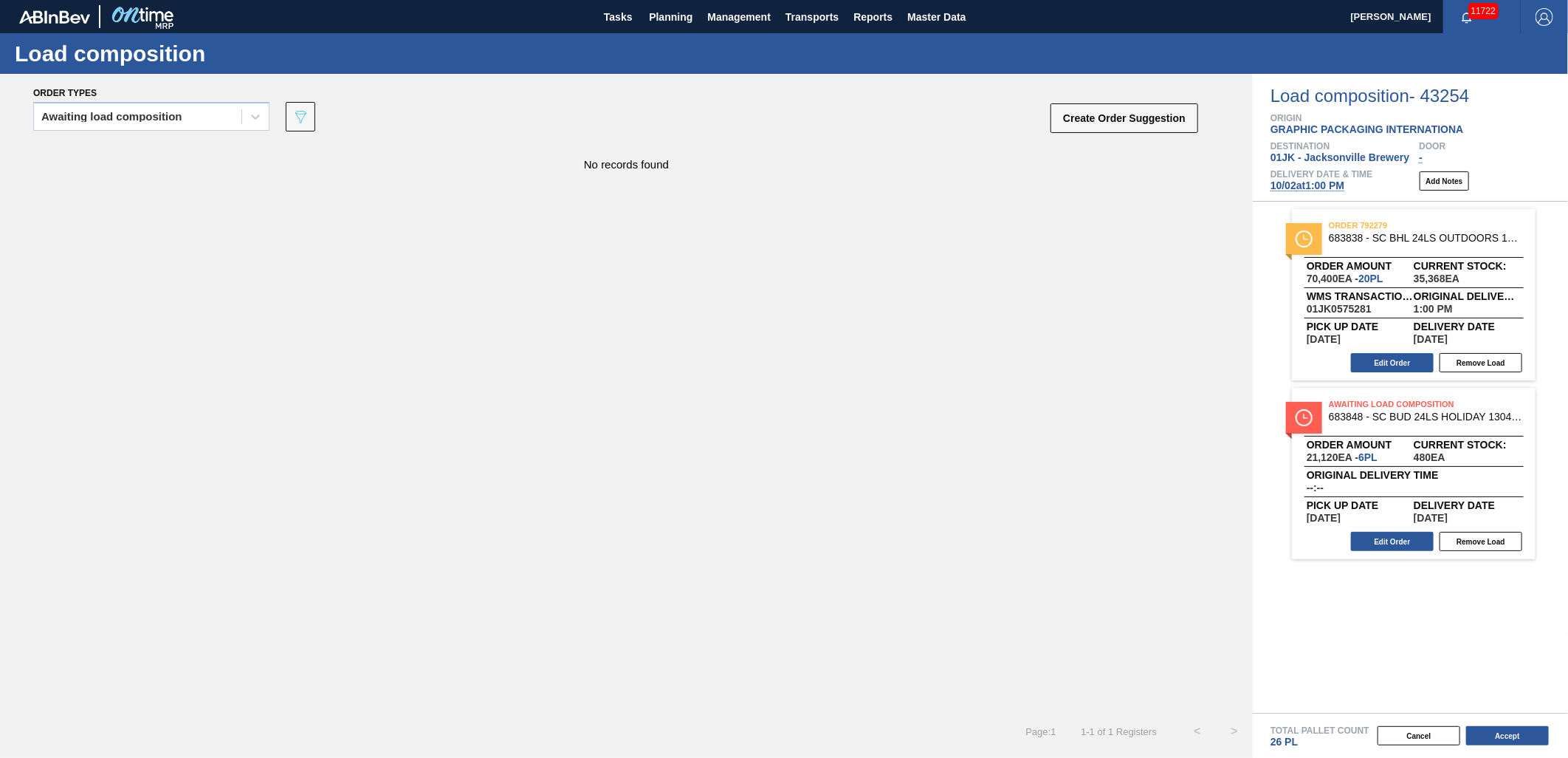
click at [1479, 729] on button "Accept" at bounding box center [1508, 736] width 83 height 20
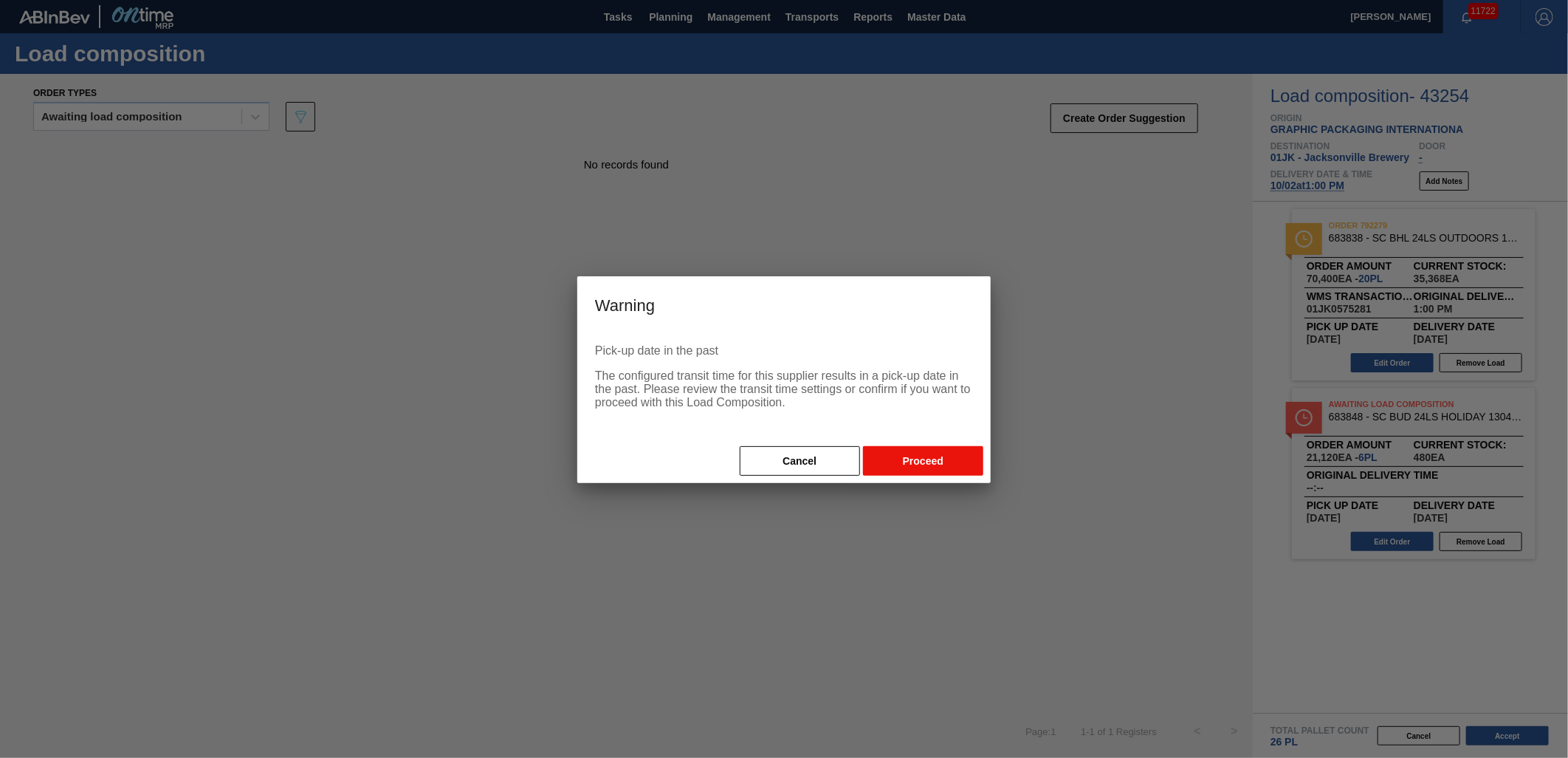
click at [938, 451] on button "Proceed" at bounding box center [923, 460] width 120 height 29
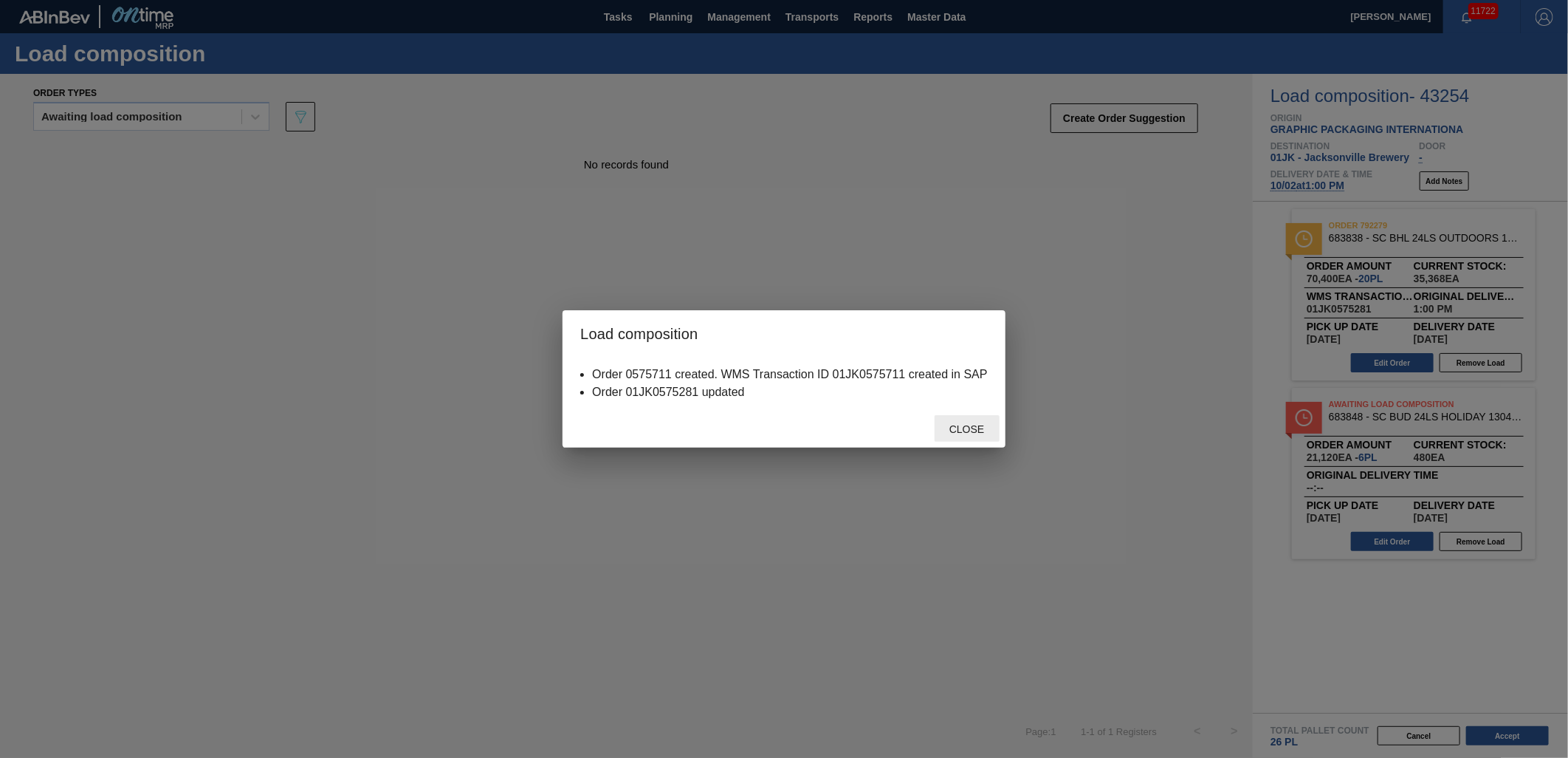
click at [964, 419] on div "Close" at bounding box center [967, 428] width 65 height 28
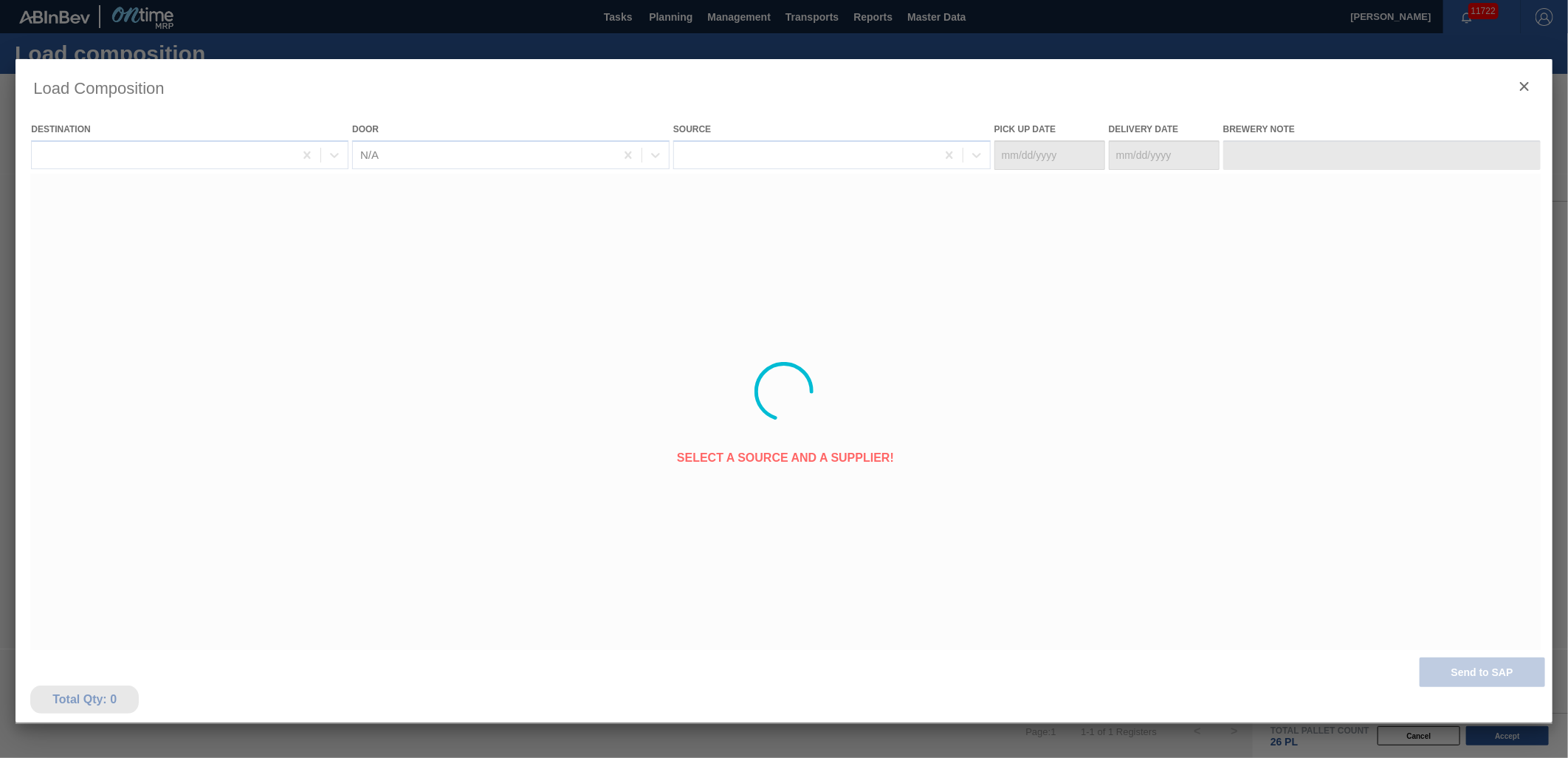
type Date "[DATE]"
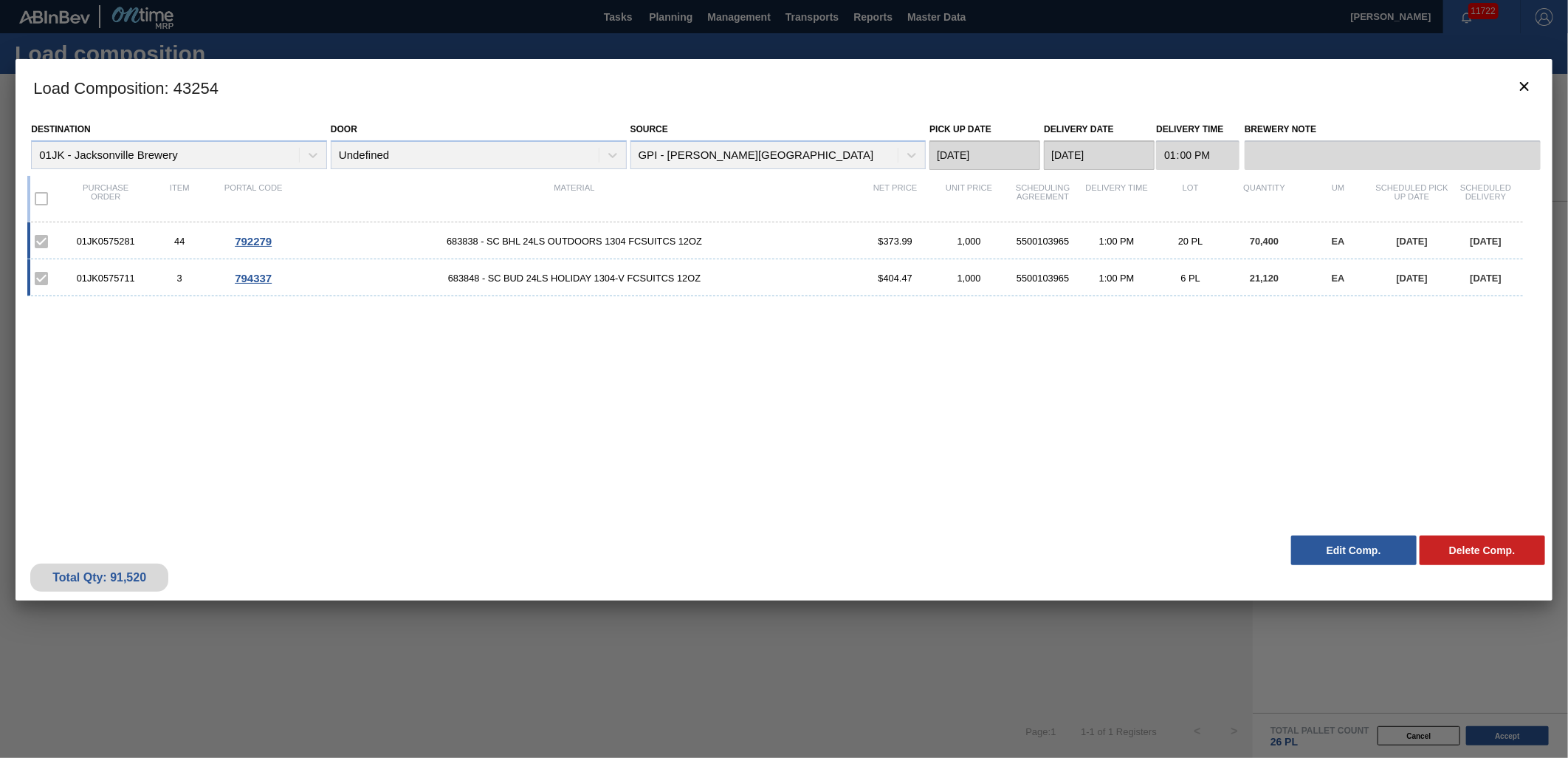
click at [946, 403] on div "01JK0575281 44 792279 683838 - SC BHL 24LS OUTDOORS 1304 FCSUITCS 12OZ $373.99 …" at bounding box center [781, 366] width 1508 height 288
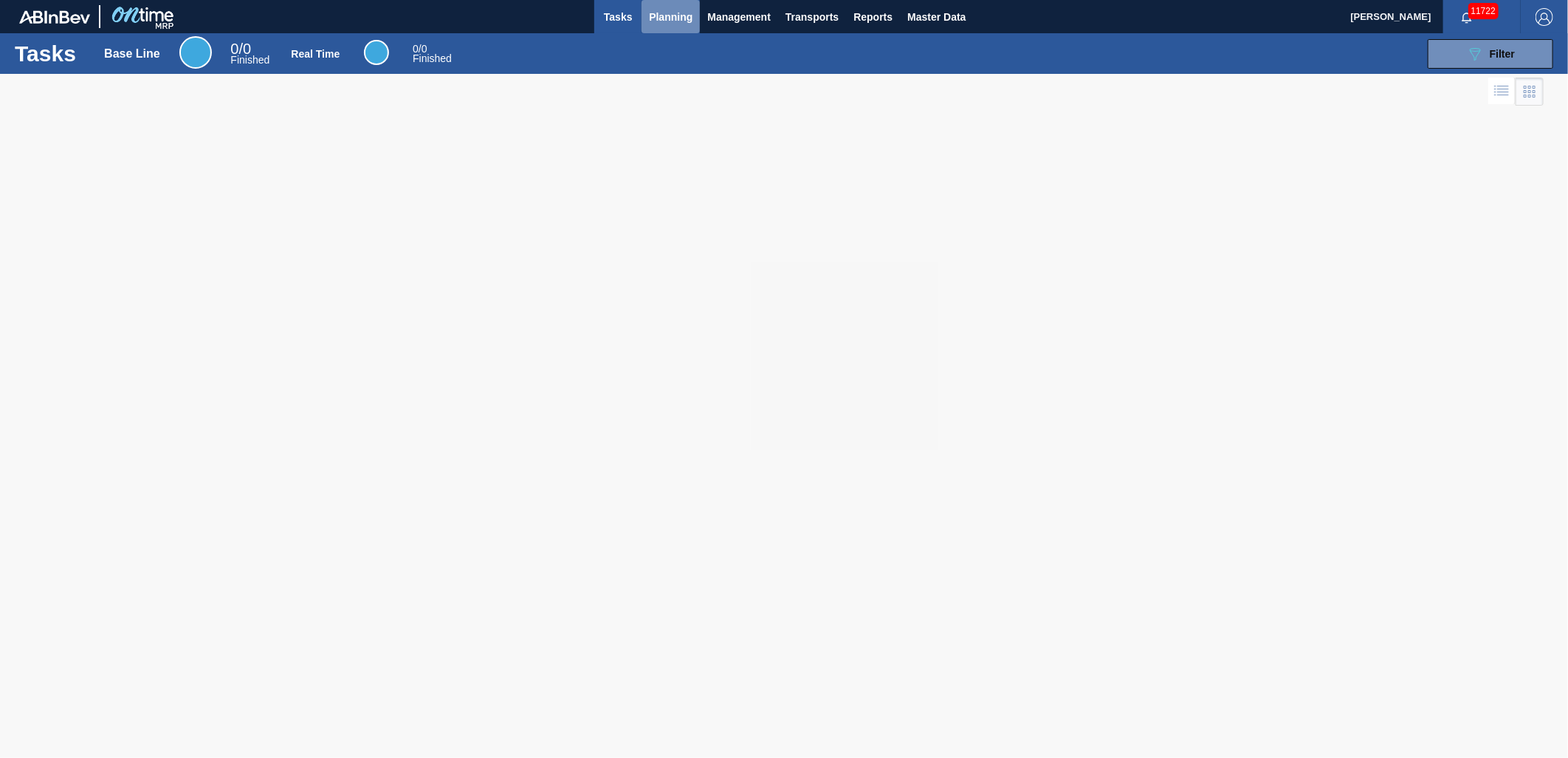
click at [673, 11] on span "Planning" at bounding box center [671, 17] width 44 height 18
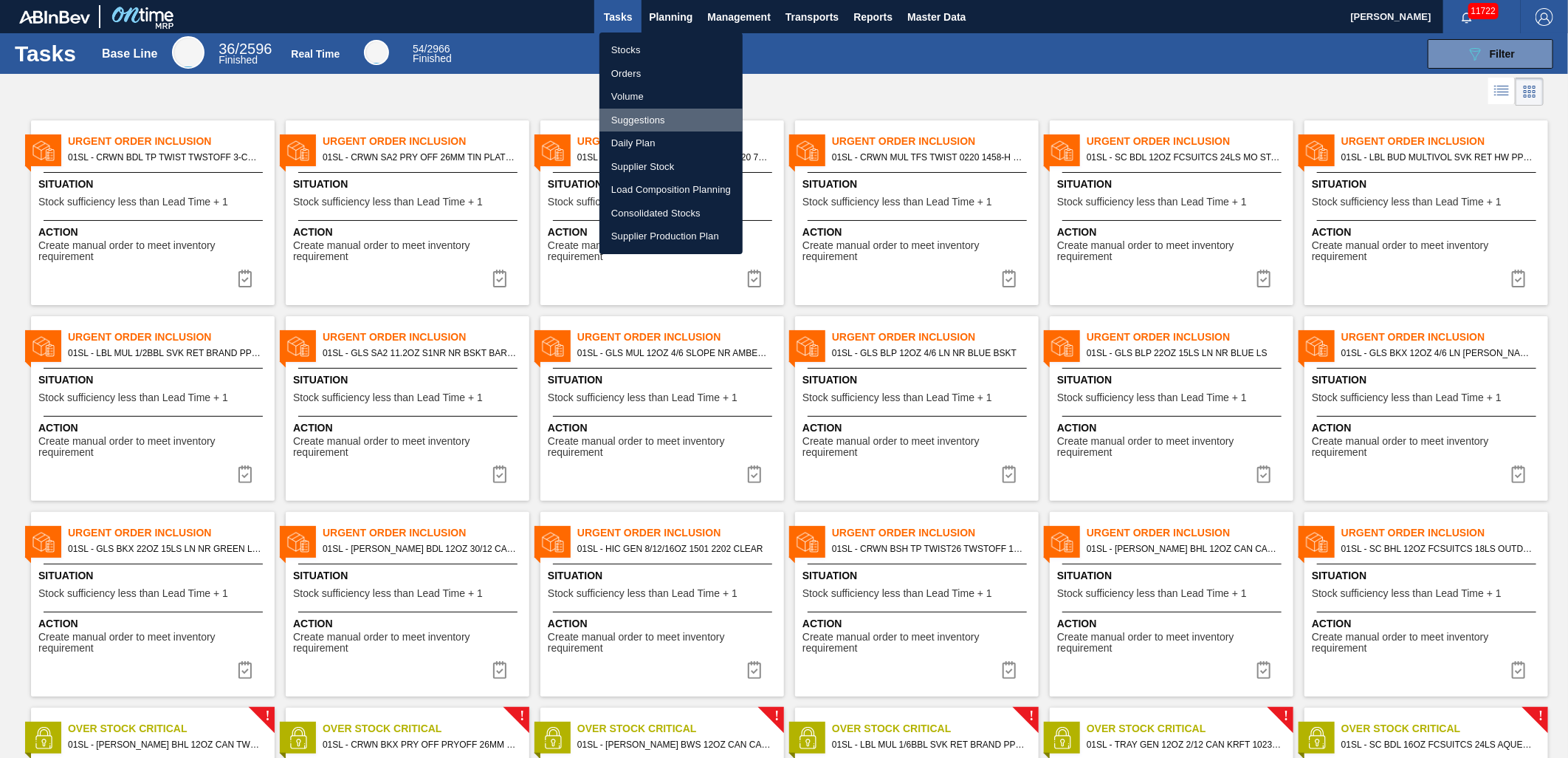
click at [642, 120] on li "Suggestions" at bounding box center [671, 120] width 143 height 24
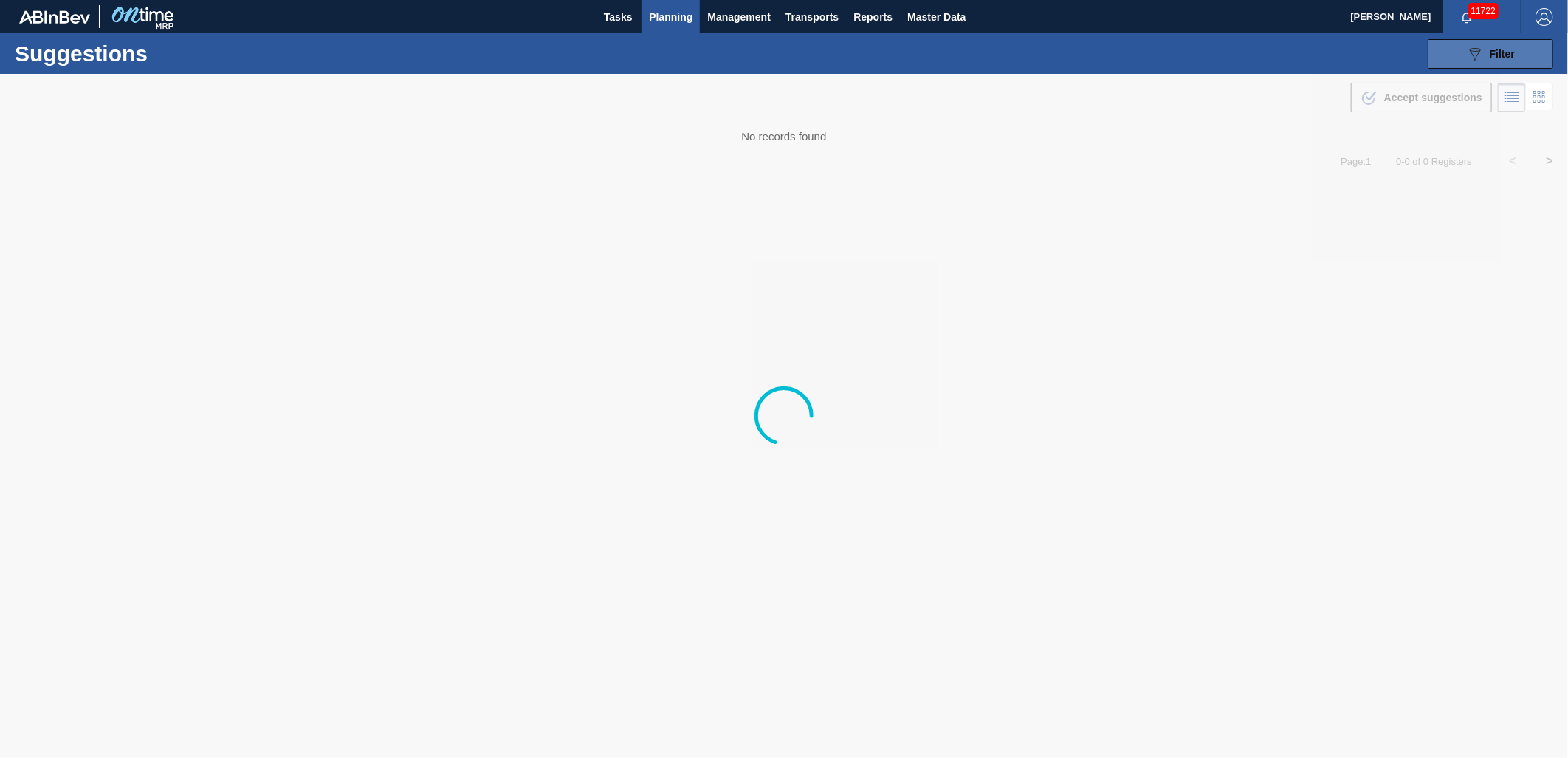
click at [1457, 54] on button "089F7B8B-B2A5-4AFE-B5C0-19BA573D28AC Filter" at bounding box center [1490, 53] width 125 height 29
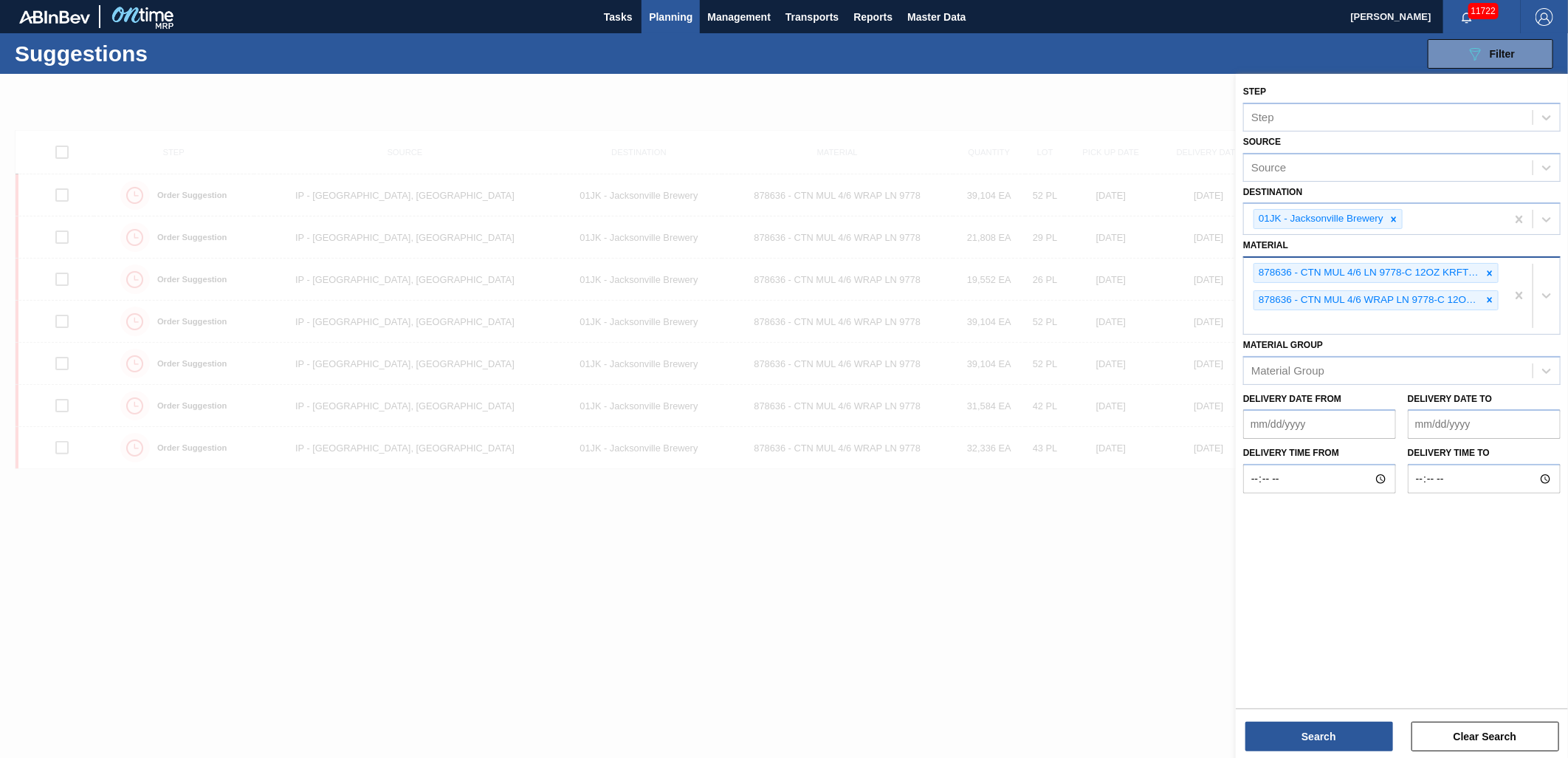
click at [1421, 313] on div "878636 - CTN MUL 4/6 LN 9778-C 12OZ KRFT 0724 NUN 878636 - CTN MUL 4/6 WRAP LN …" at bounding box center [1374, 296] width 262 height 76
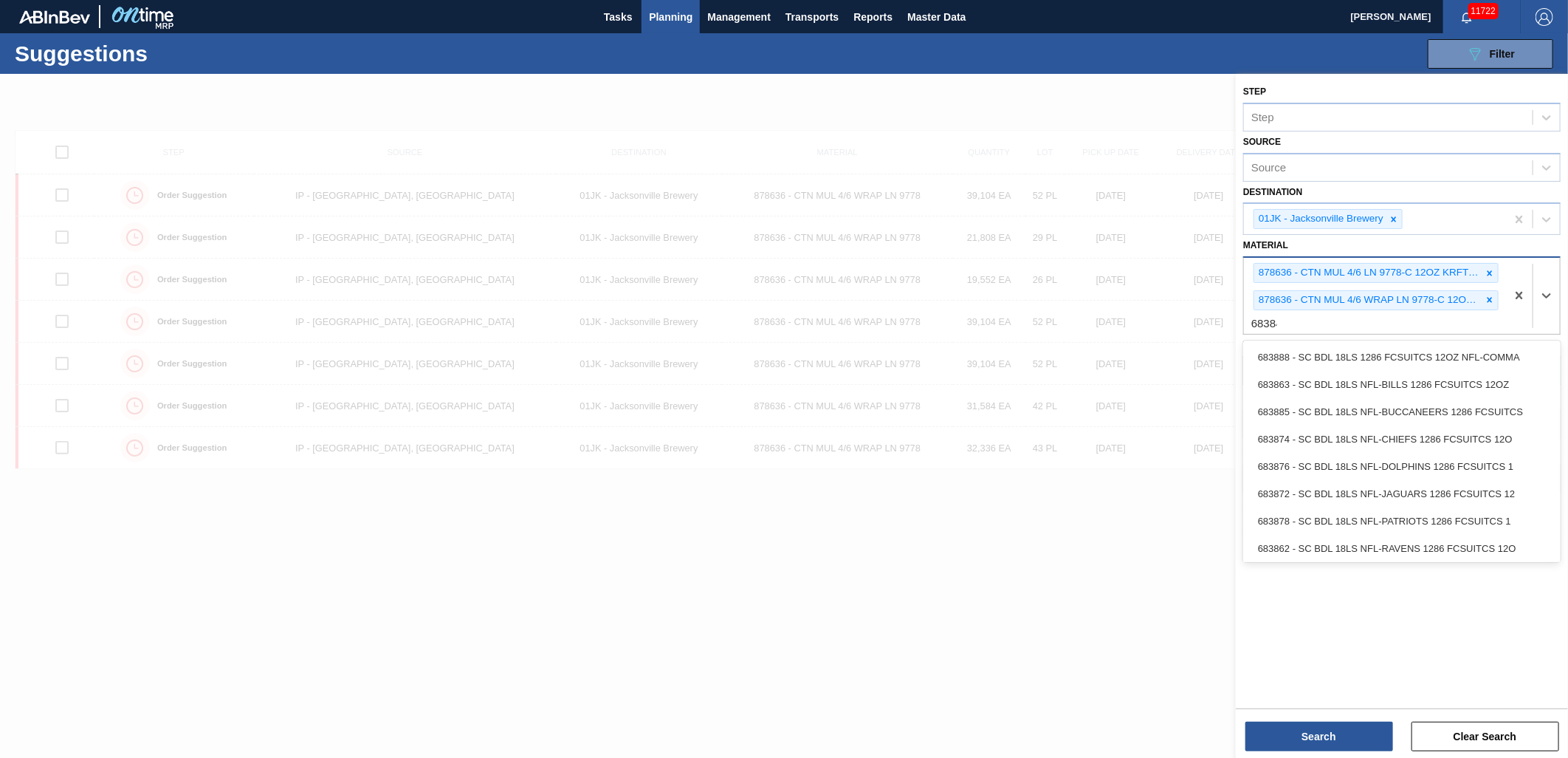
type input "683848"
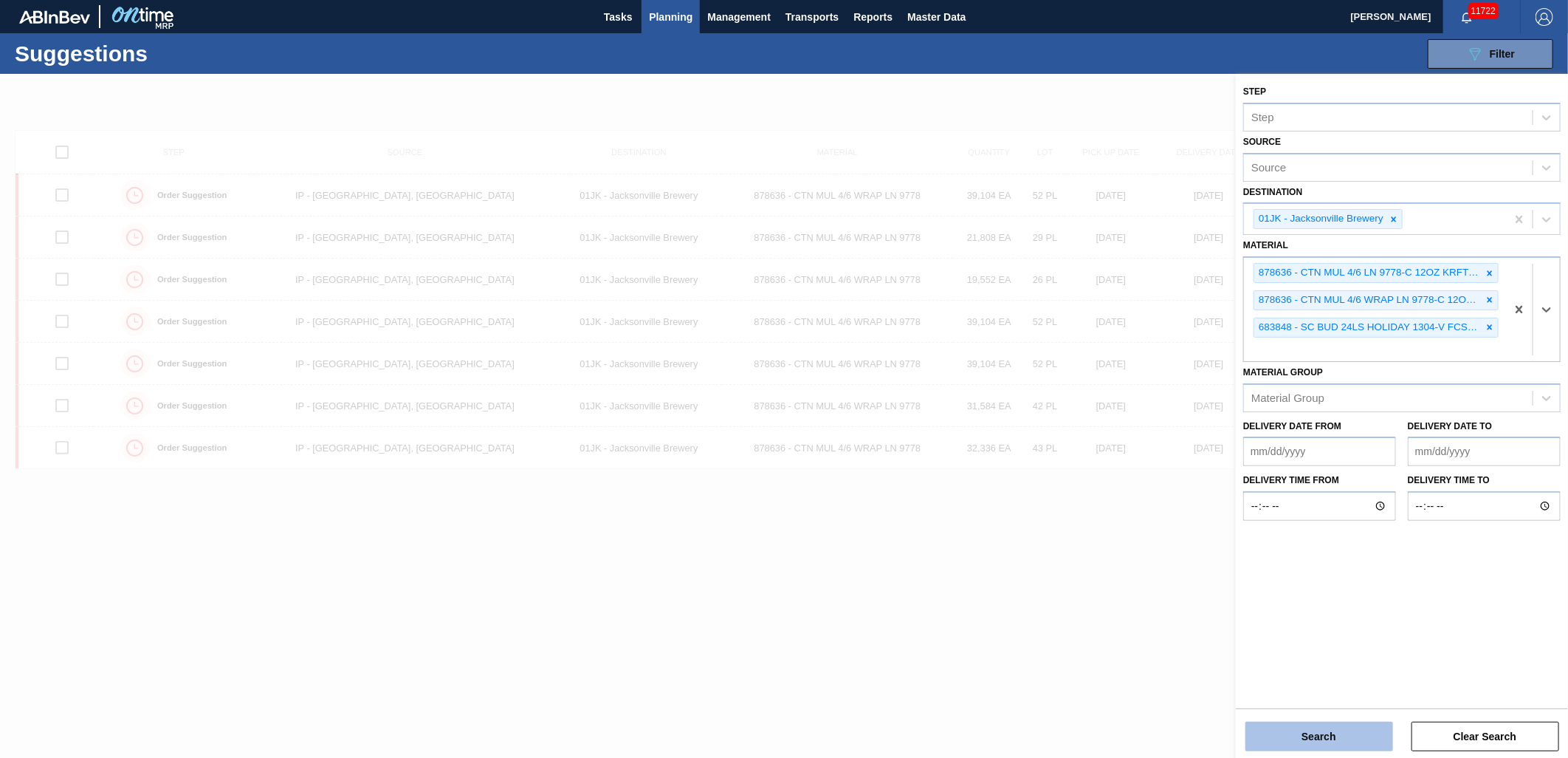
click at [1318, 735] on button "Search" at bounding box center [1319, 736] width 147 height 29
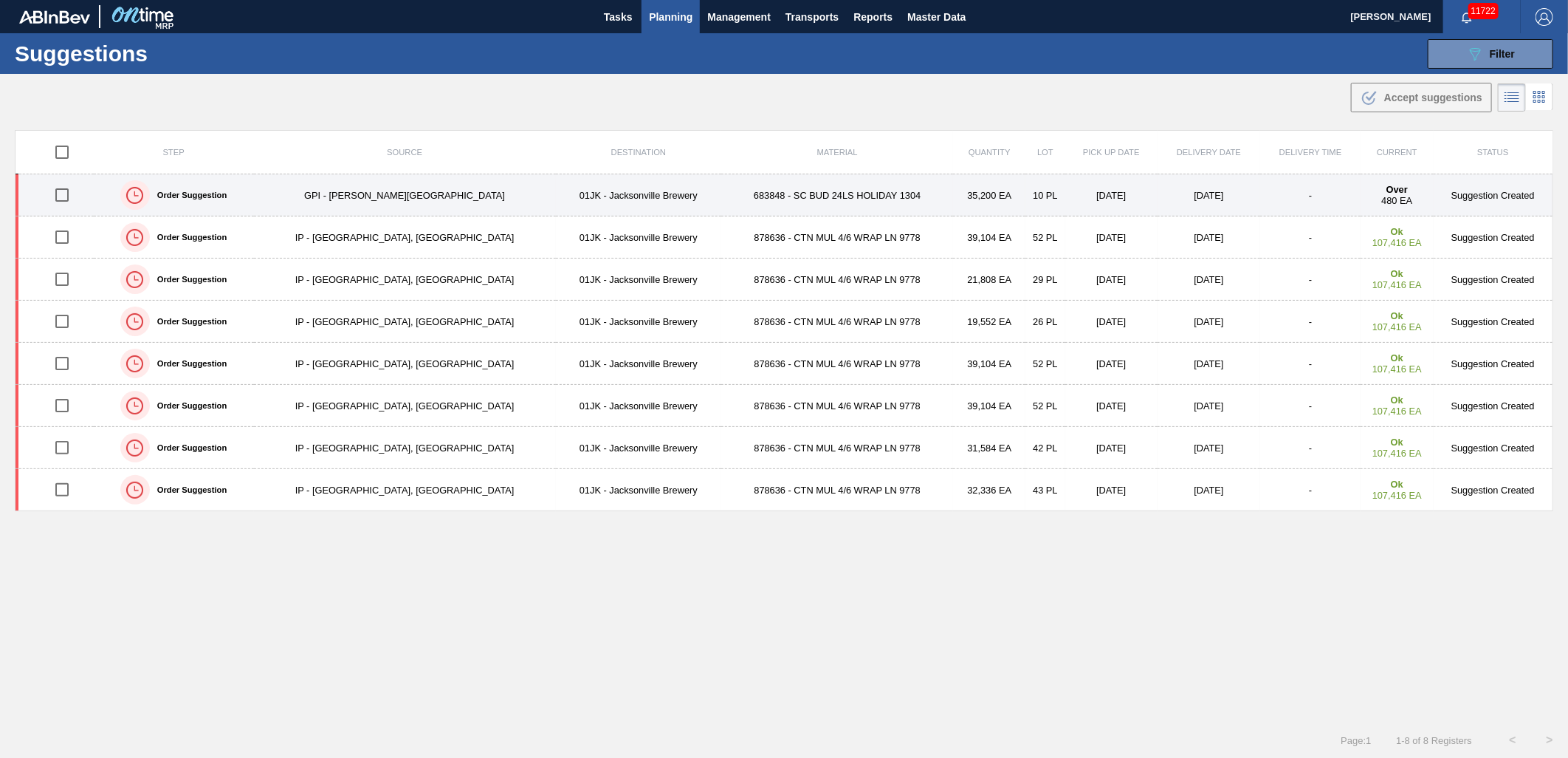
click at [744, 195] on td "683848 - SC BUD 24LS HOLIDAY 1304" at bounding box center [837, 195] width 232 height 42
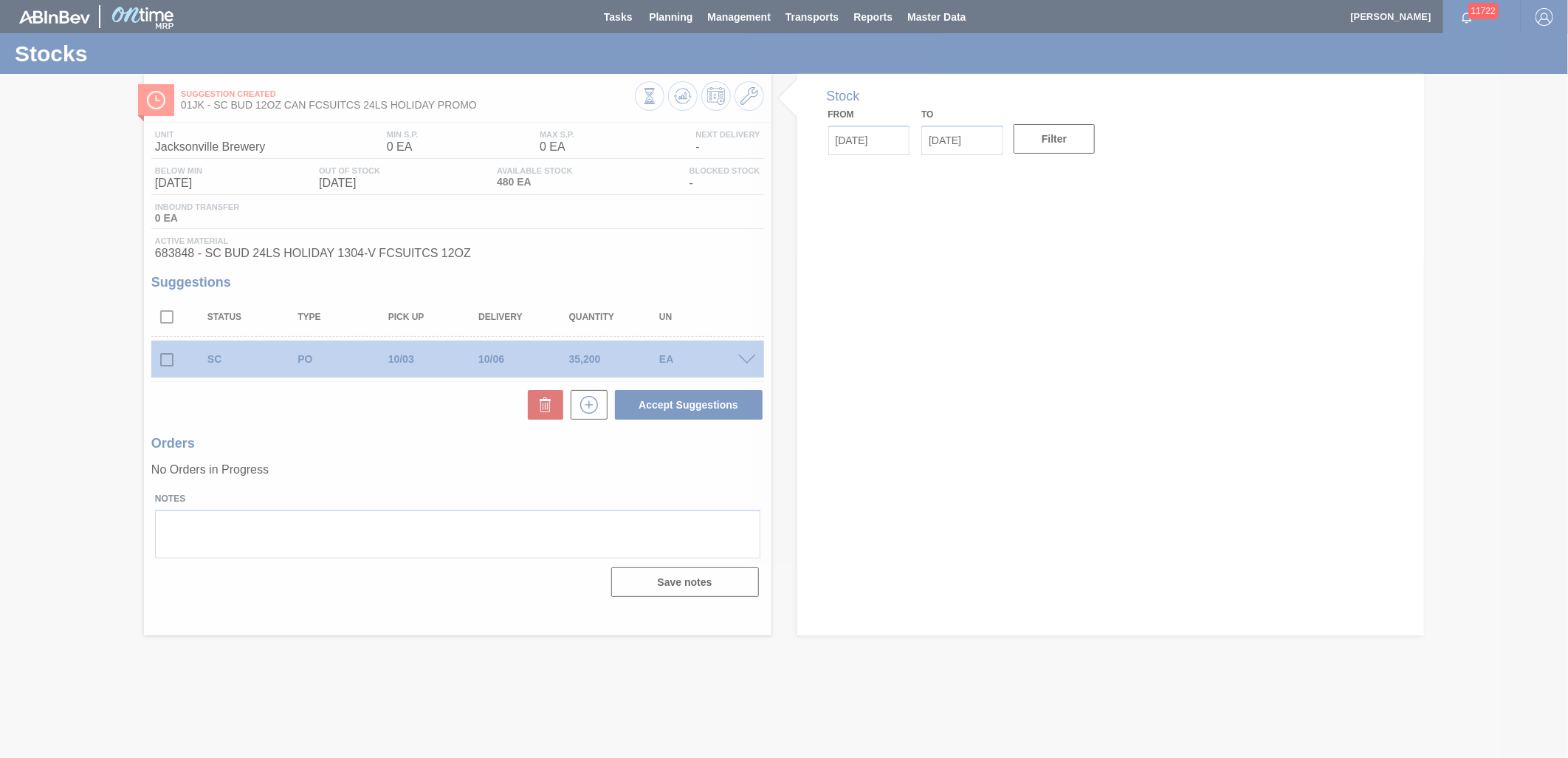
click at [166, 357] on div at bounding box center [784, 379] width 1568 height 758
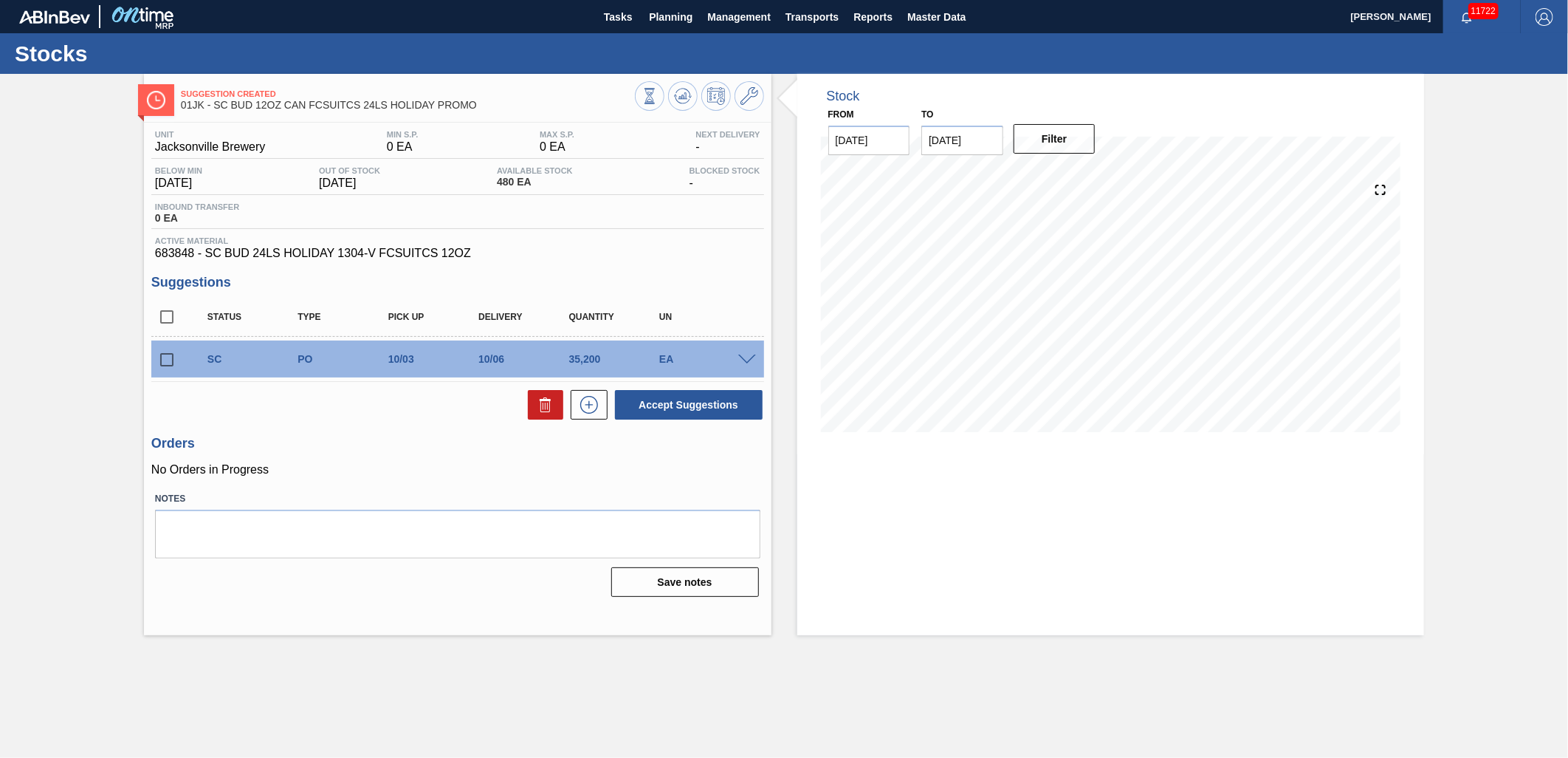
click at [740, 355] on span at bounding box center [747, 360] width 18 height 11
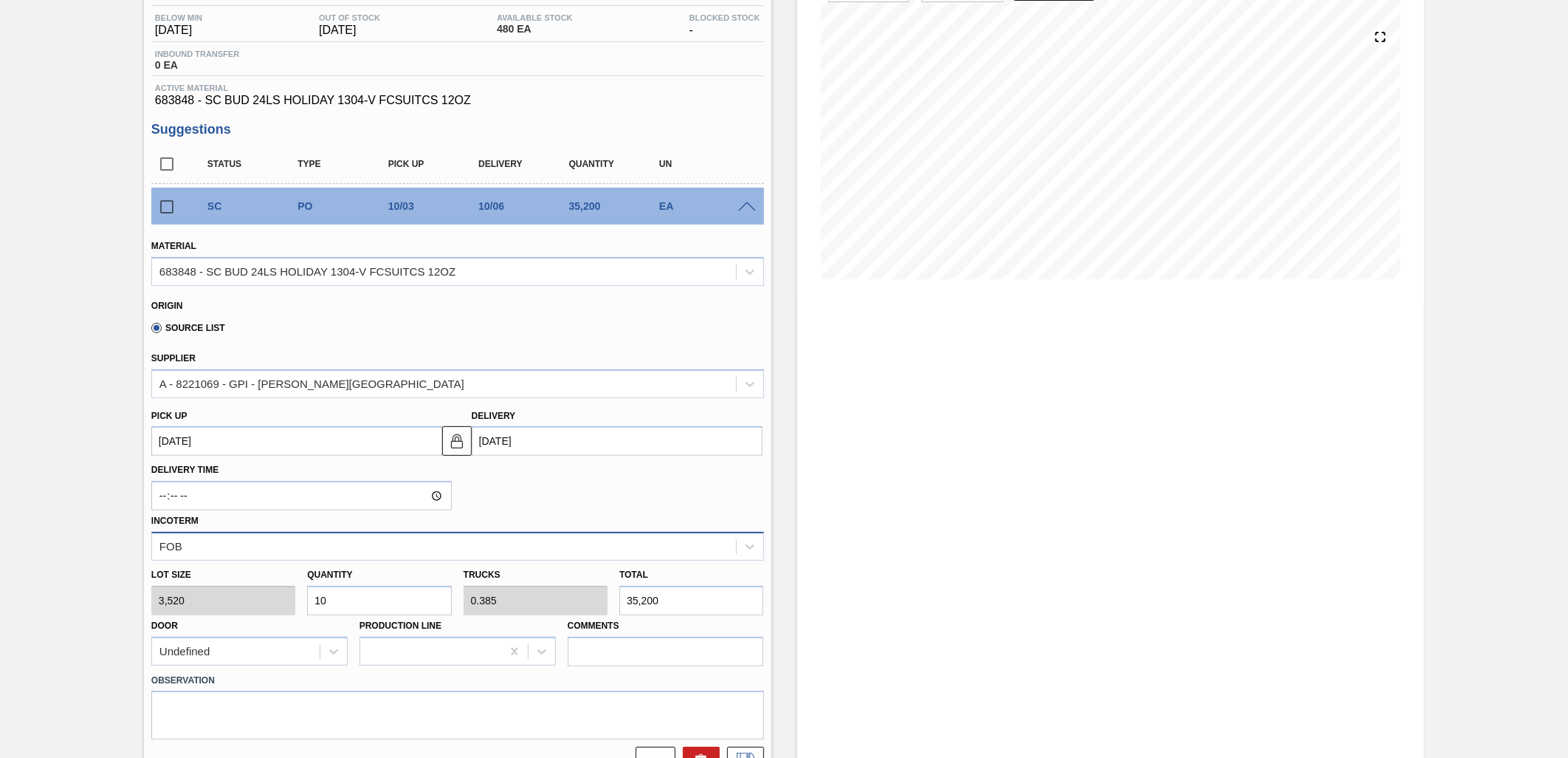
scroll to position [164, 0]
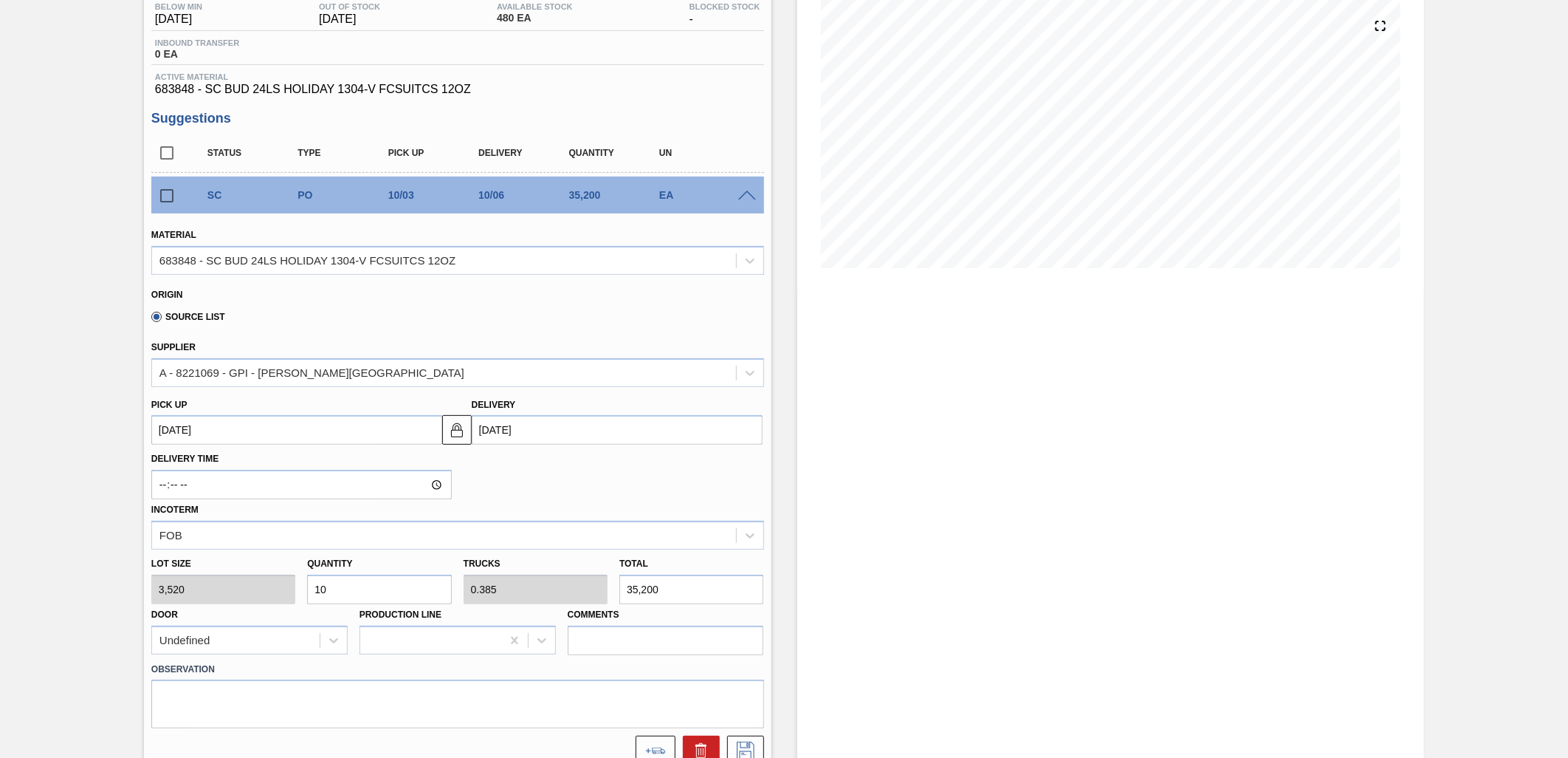
drag, startPoint x: 362, startPoint y: 602, endPoint x: 361, endPoint y: 591, distance: 11.0
click at [362, 601] on div "Lot size 3,520 Quantity 10 Trucks 0.385 Total 35,200 Door Undefined Production …" at bounding box center [458, 602] width 625 height 106
click at [361, 591] on input "10" at bounding box center [379, 589] width 144 height 29
type input "6"
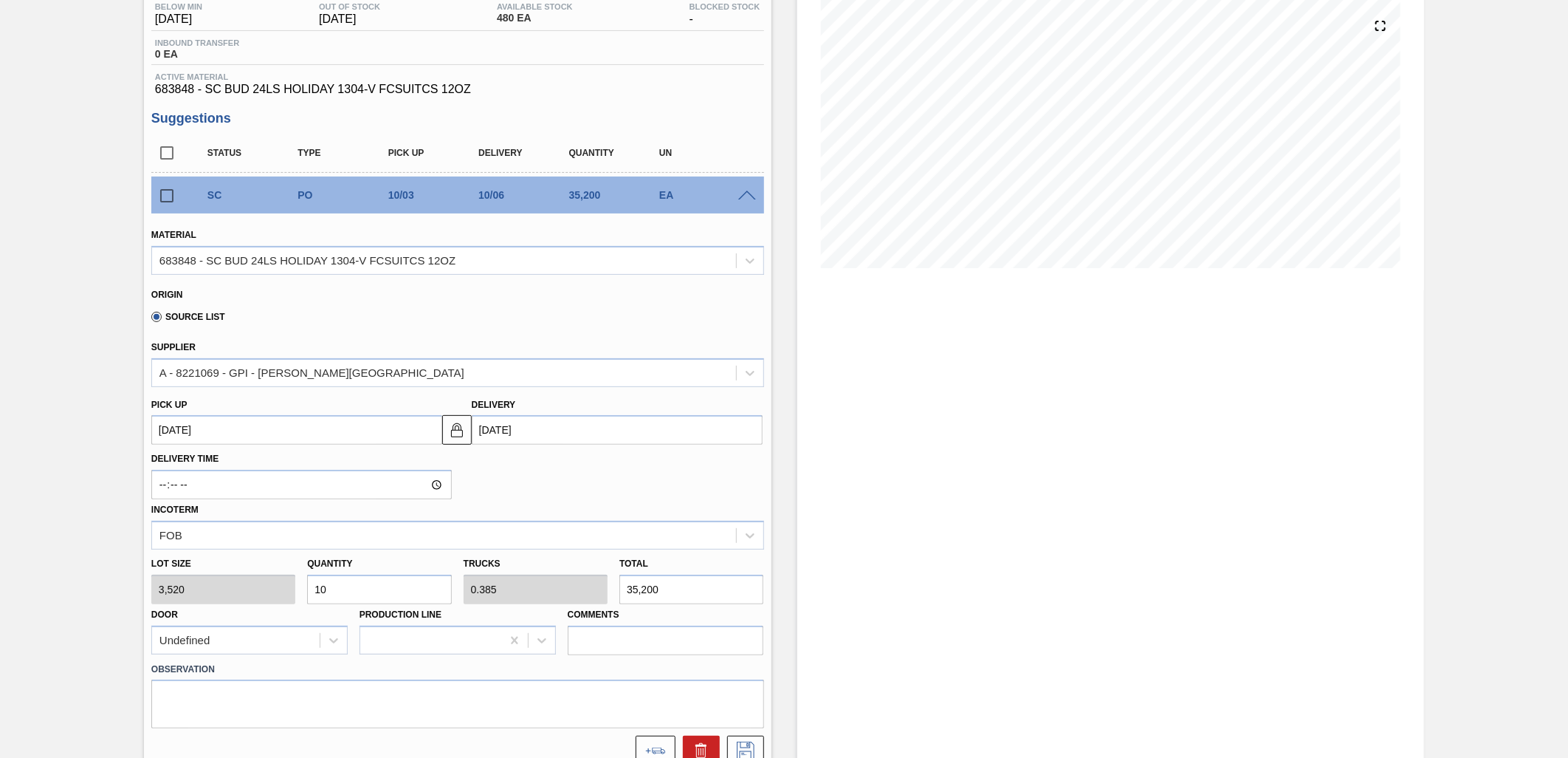
type input "0.231"
type input "21,120"
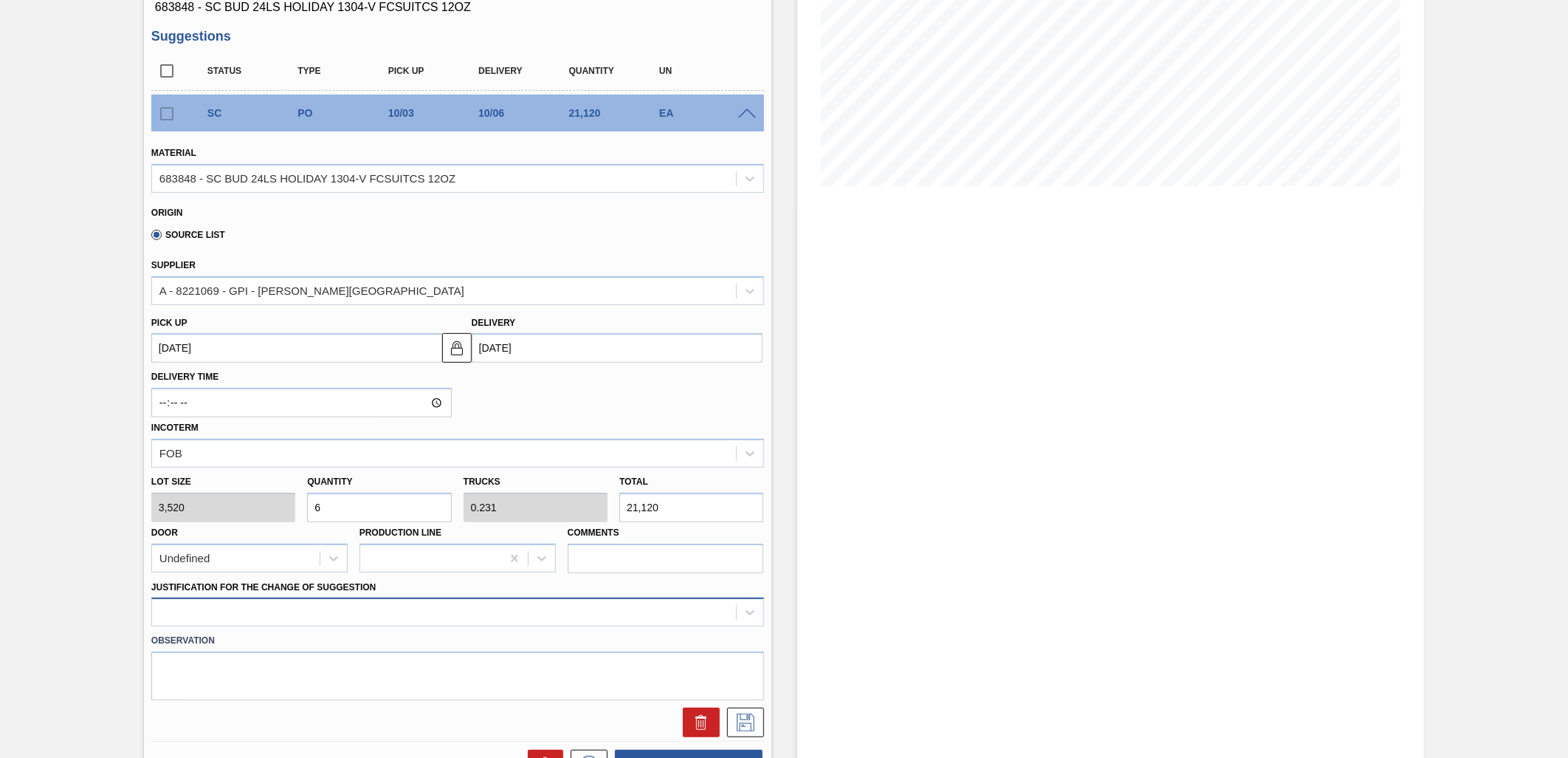
type input "6"
click at [632, 601] on div at bounding box center [458, 611] width 613 height 28
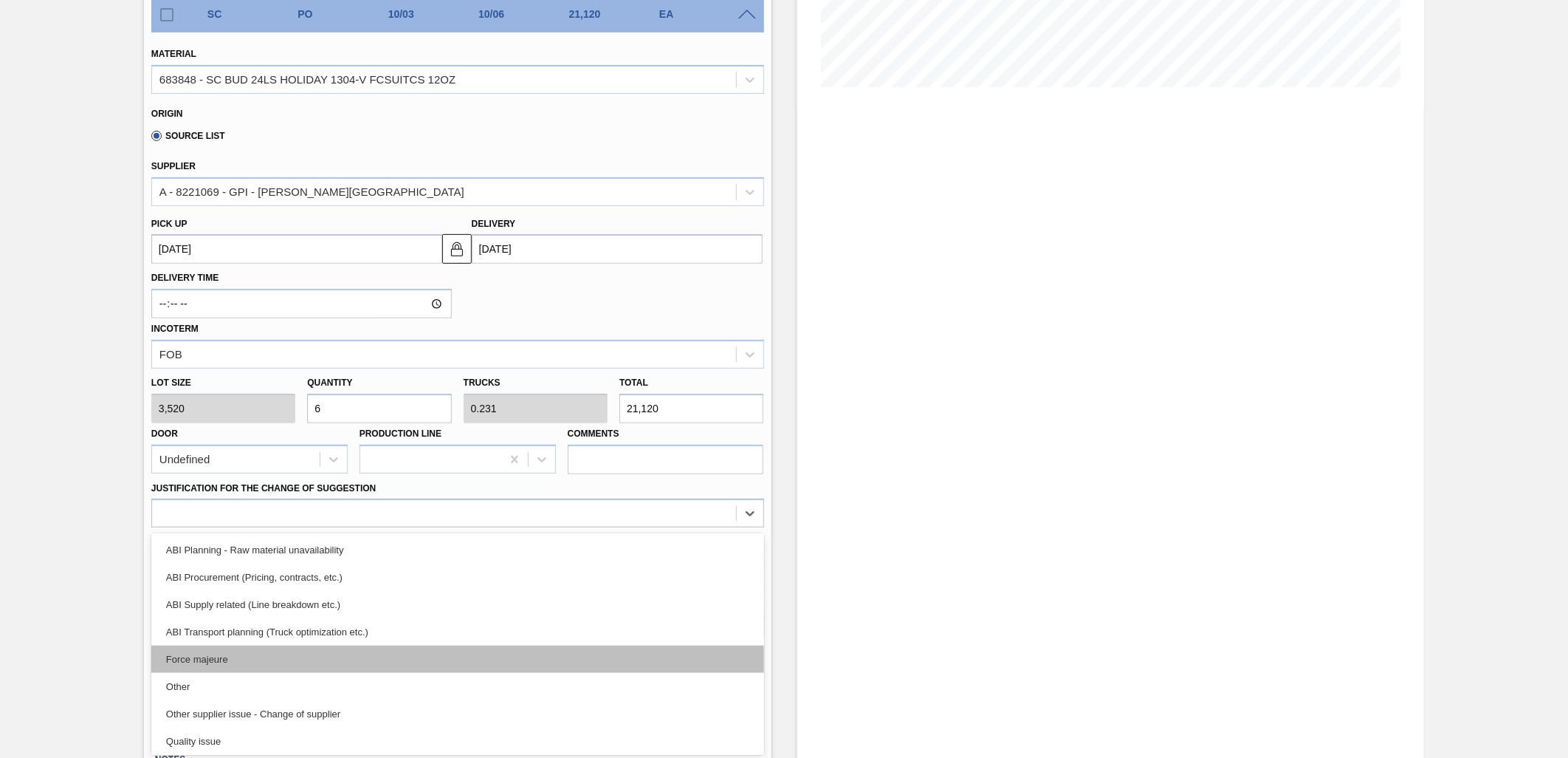
scroll to position [276, 0]
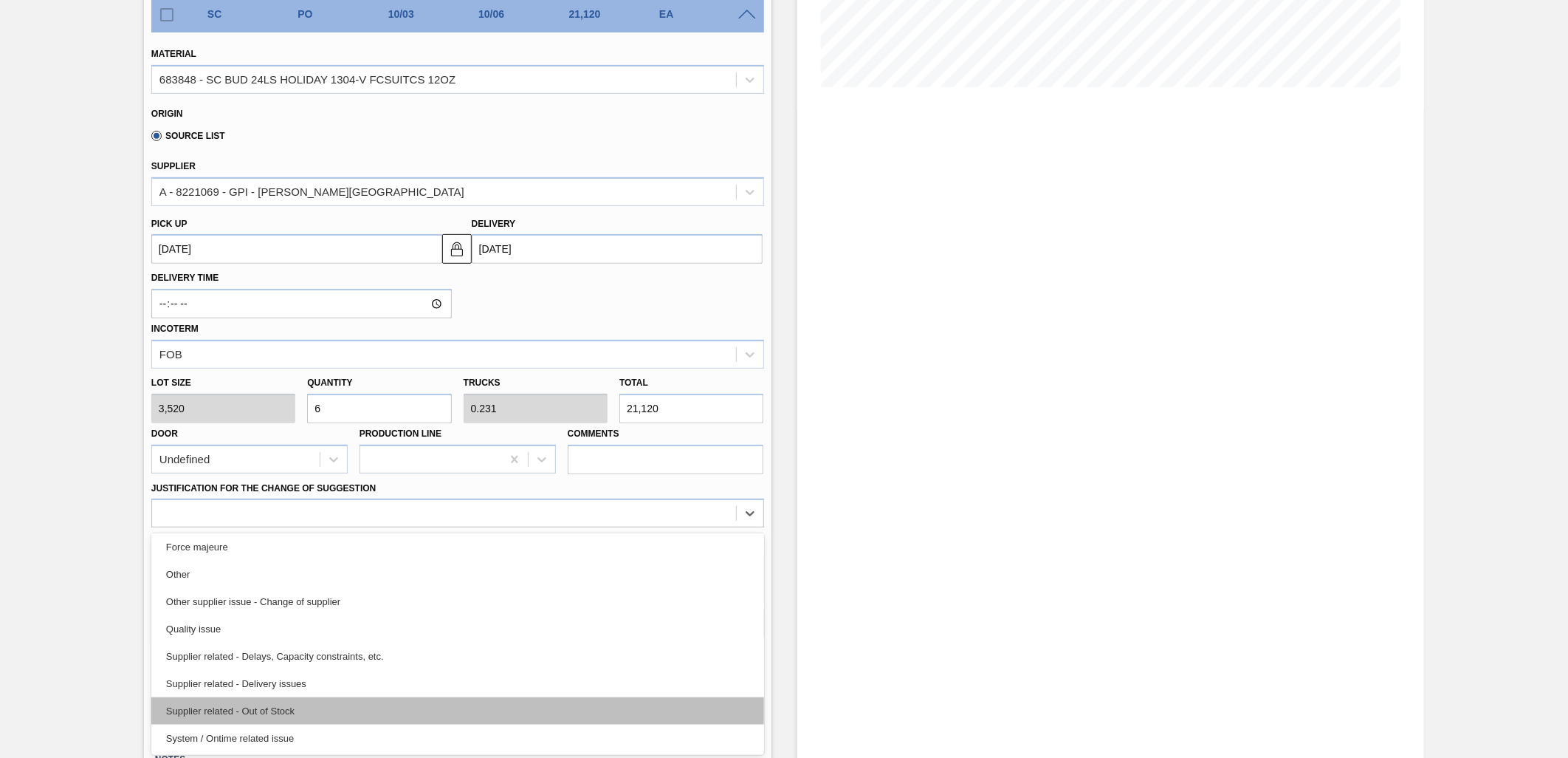
click at [247, 702] on div "Supplier related - Out of Stock" at bounding box center [458, 711] width 613 height 28
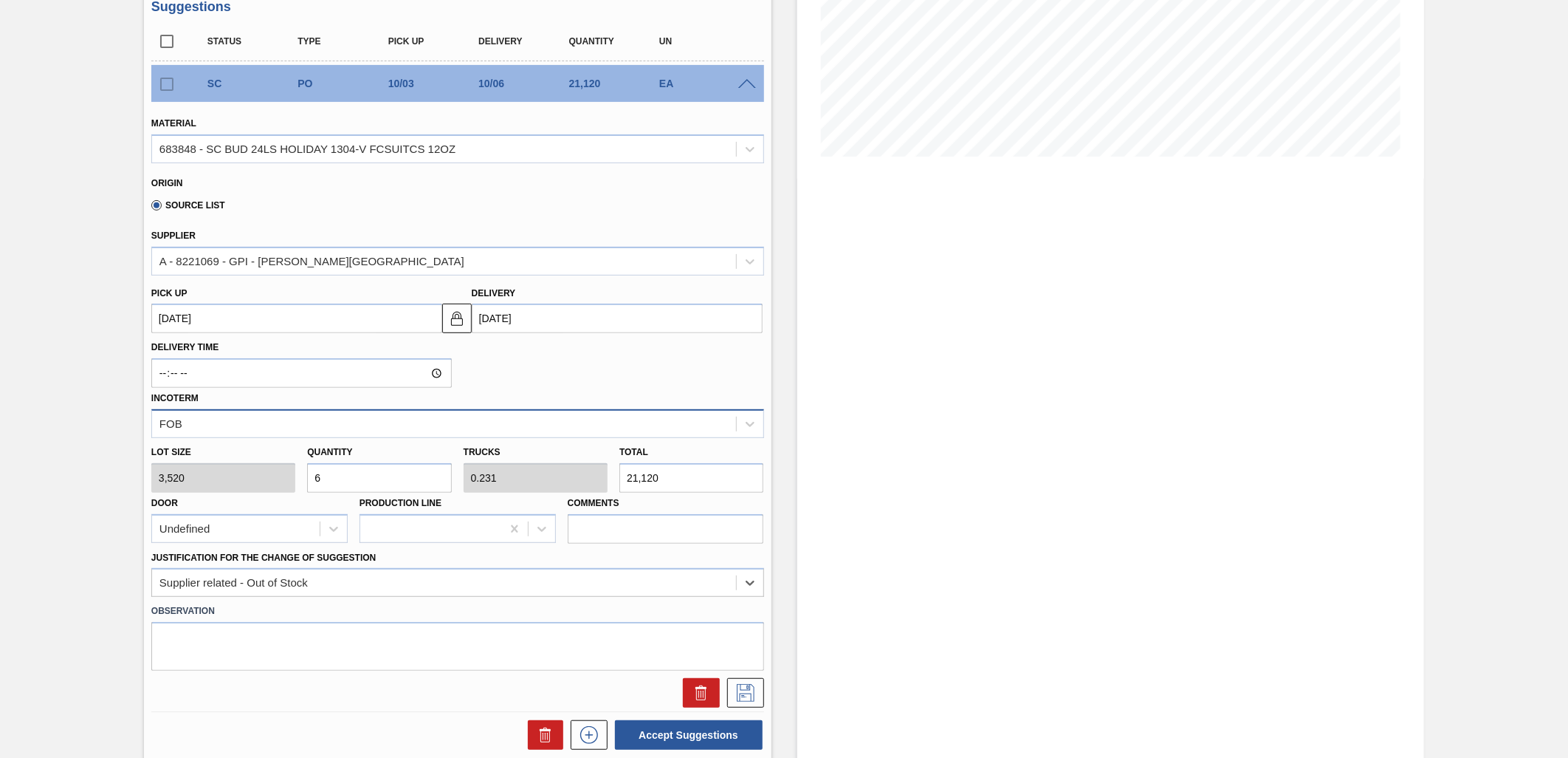
scroll to position [453, 0]
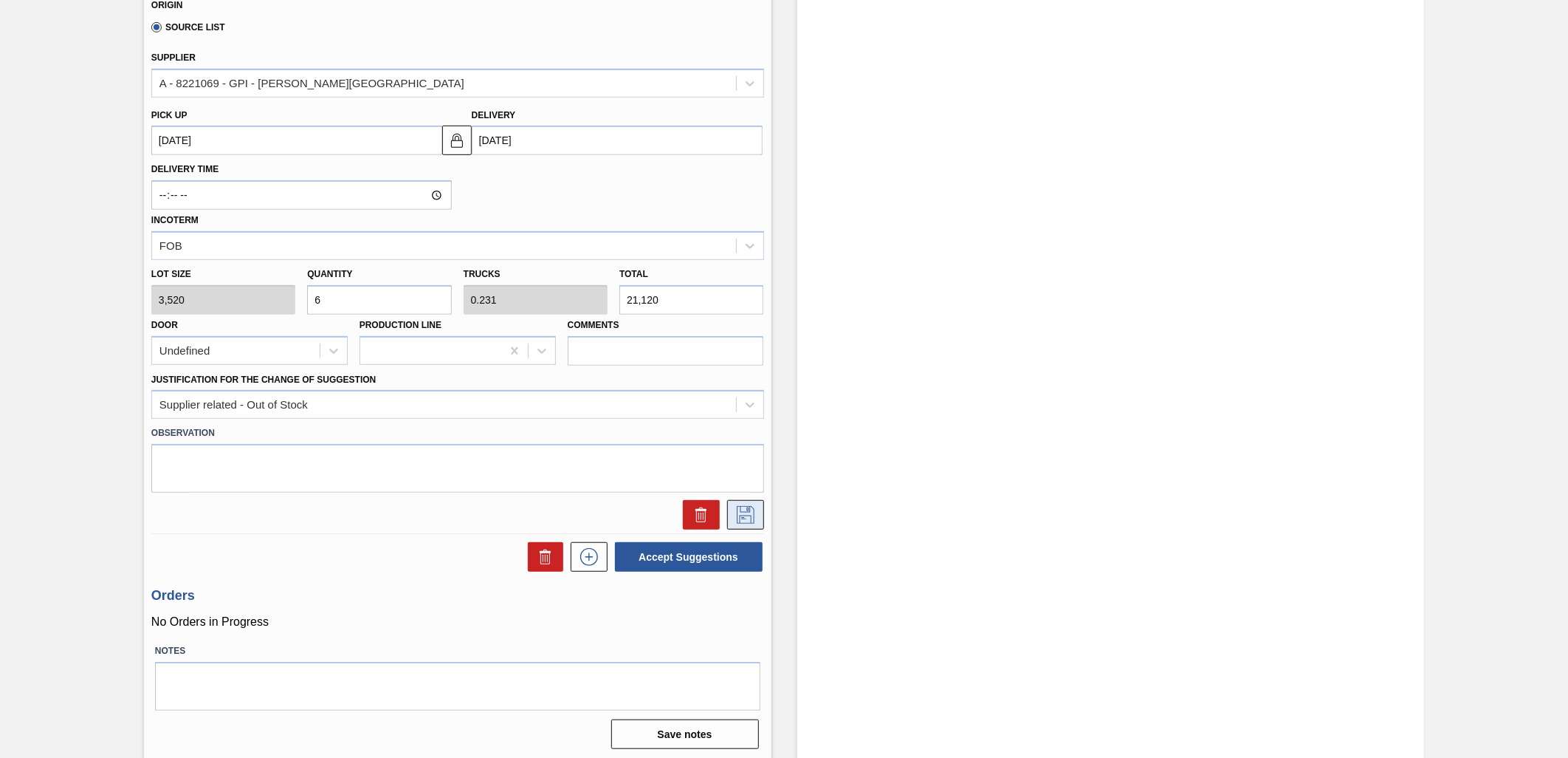
click at [752, 513] on icon at bounding box center [745, 515] width 24 height 18
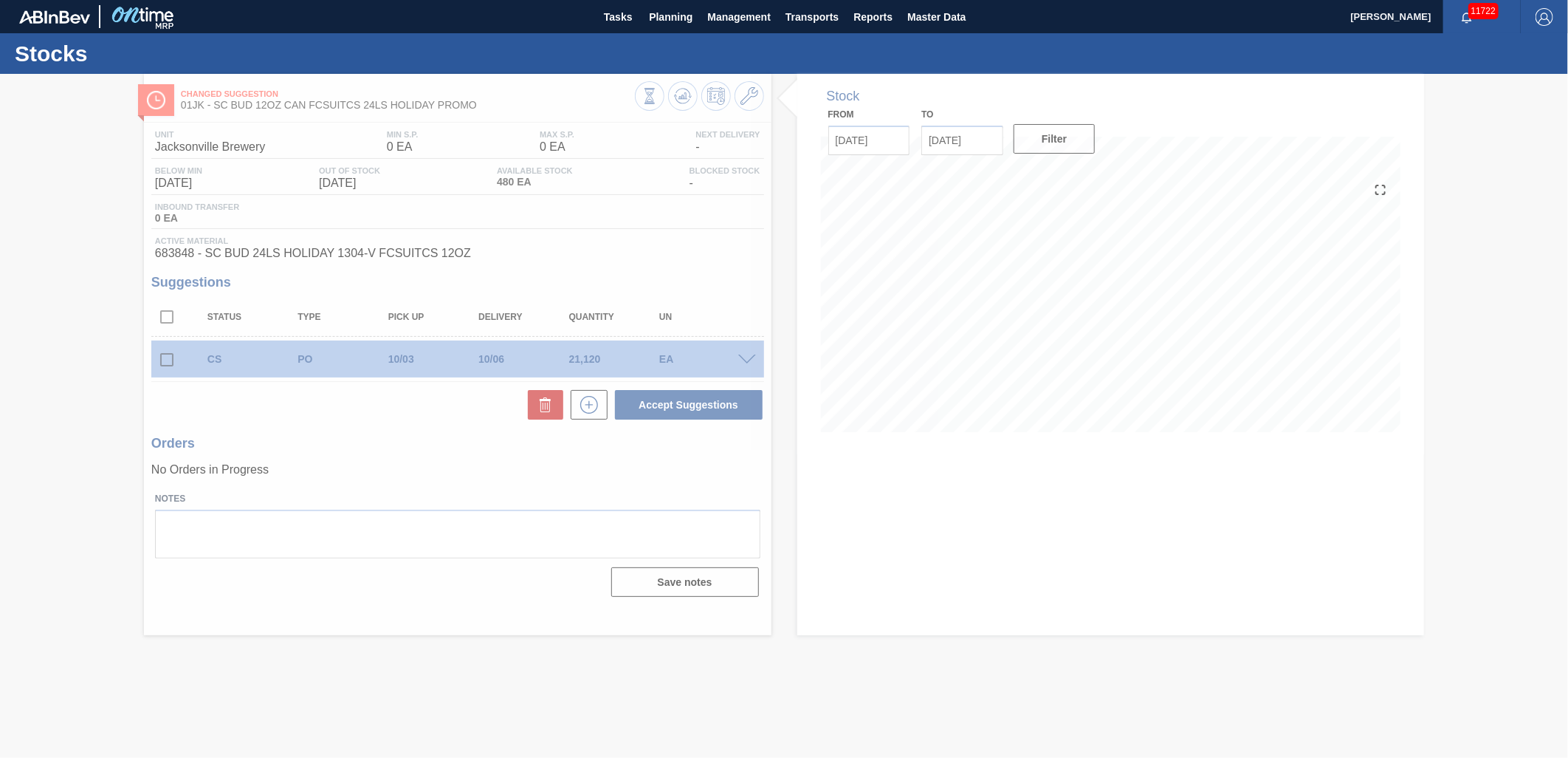
scroll to position [0, 0]
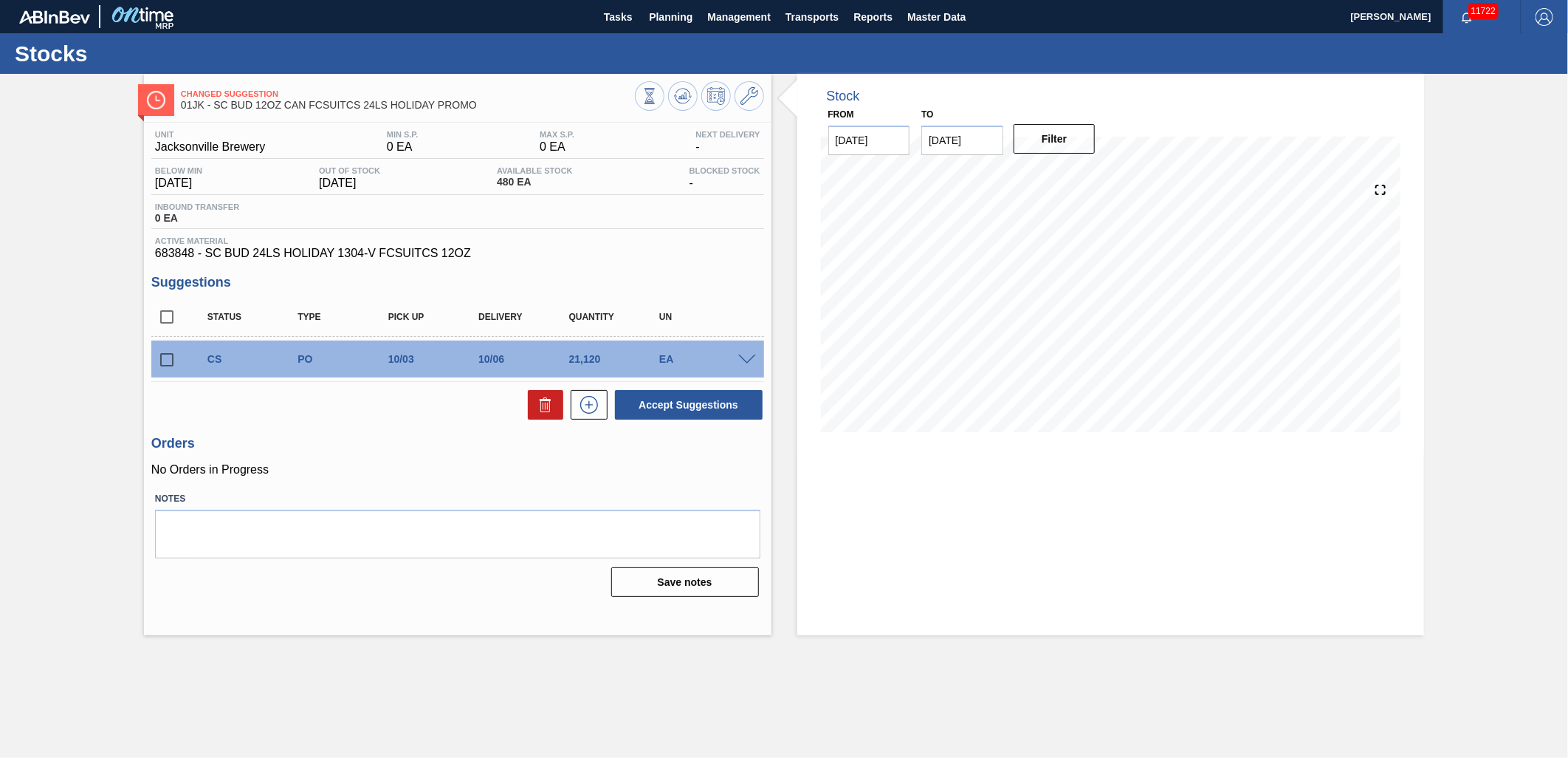
click at [170, 364] on input "checkbox" at bounding box center [166, 359] width 31 height 31
click at [662, 404] on button "Accept Suggestions" at bounding box center [688, 404] width 147 height 29
checkbox input "false"
